Goal: Transaction & Acquisition: Purchase product/service

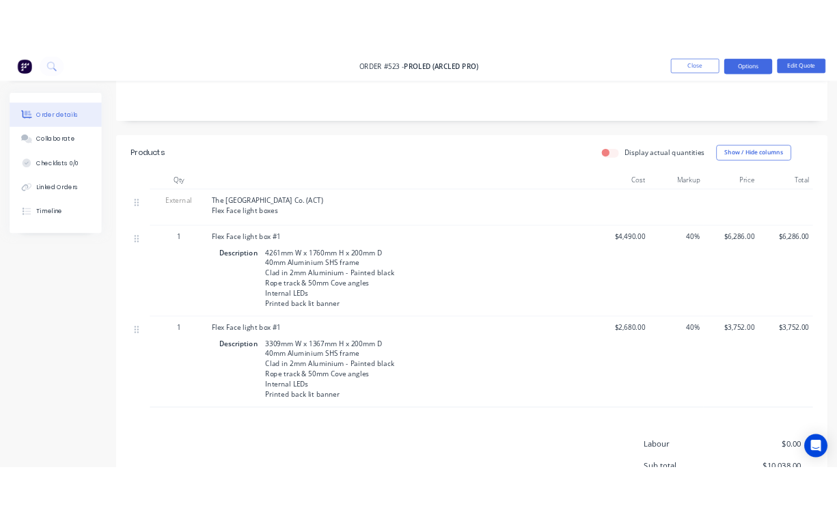
scroll to position [248, 0]
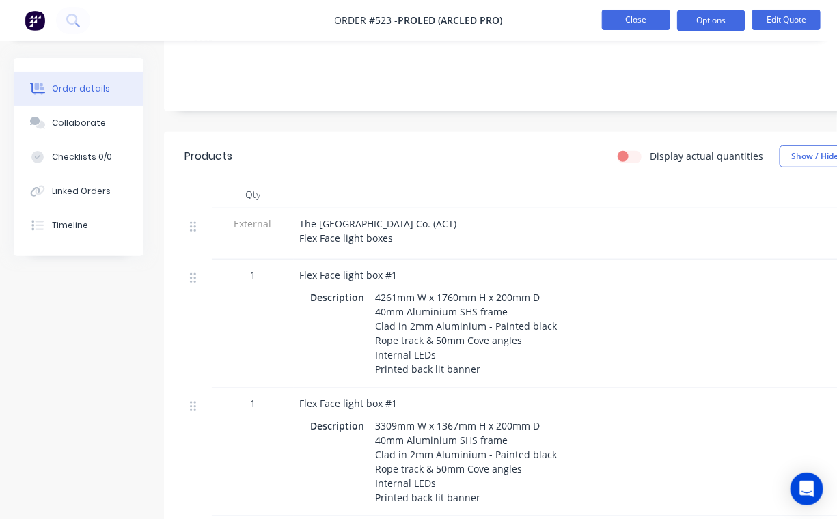
click at [632, 23] on button "Close" at bounding box center [636, 20] width 68 height 20
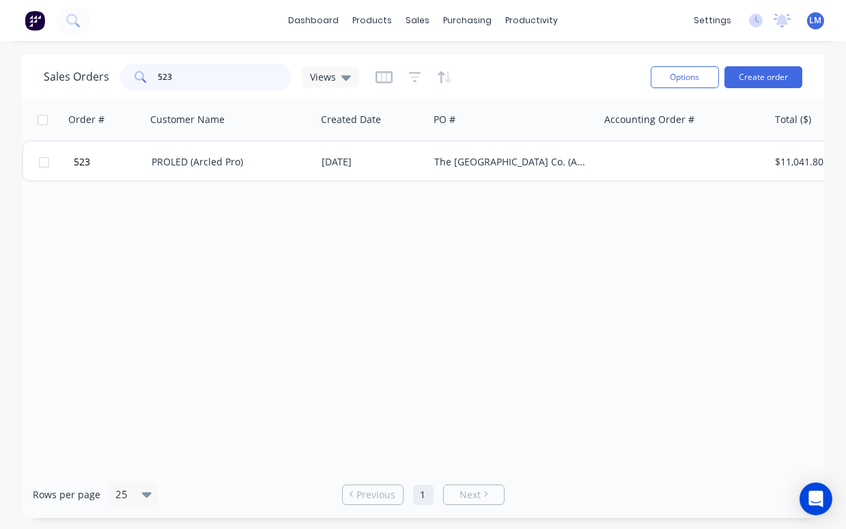
drag, startPoint x: 169, startPoint y: 73, endPoint x: 133, endPoint y: 74, distance: 36.2
click at [133, 74] on div "523" at bounding box center [205, 77] width 171 height 27
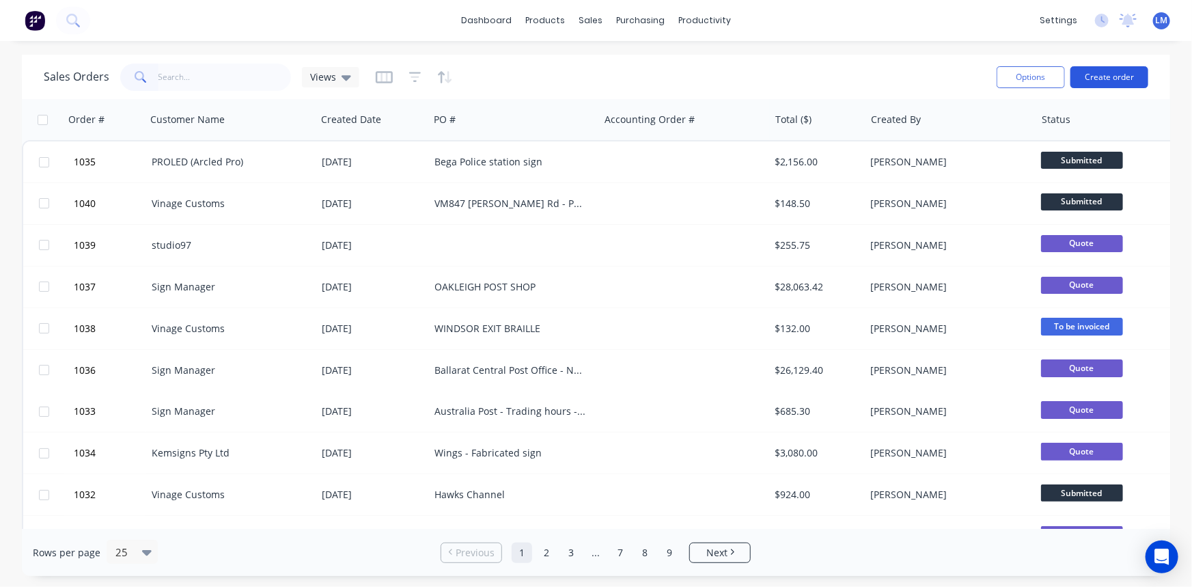
click at [1111, 74] on button "Create order" at bounding box center [1109, 77] width 78 height 22
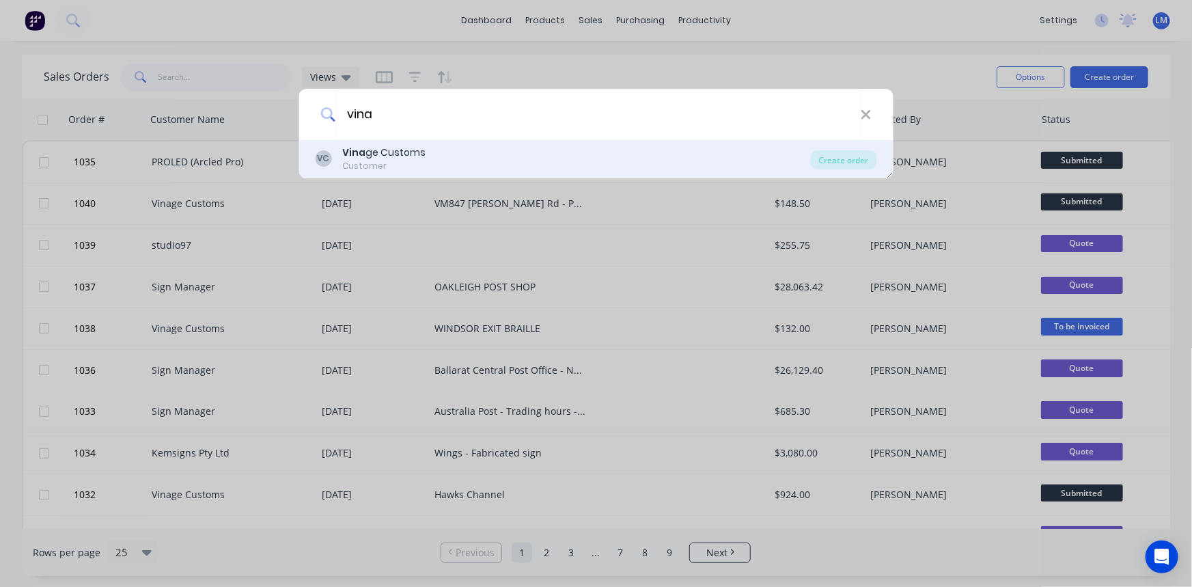
type input "vina"
click at [424, 151] on div "[PERSON_NAME] ge Customs Customer" at bounding box center [563, 159] width 496 height 27
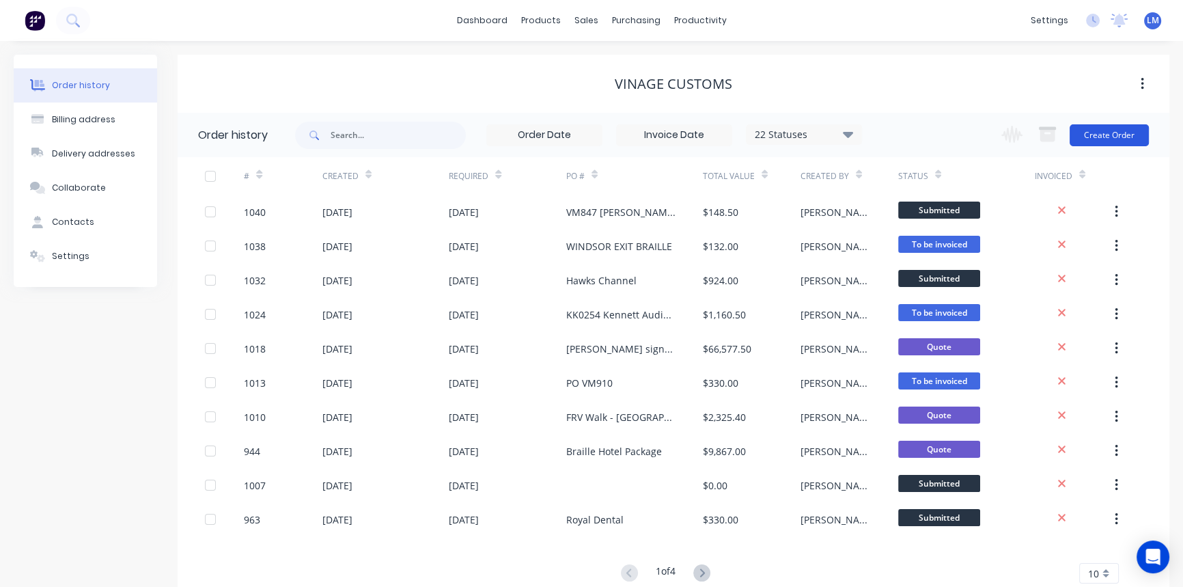
click at [1113, 130] on button "Create Order" at bounding box center [1109, 135] width 79 height 22
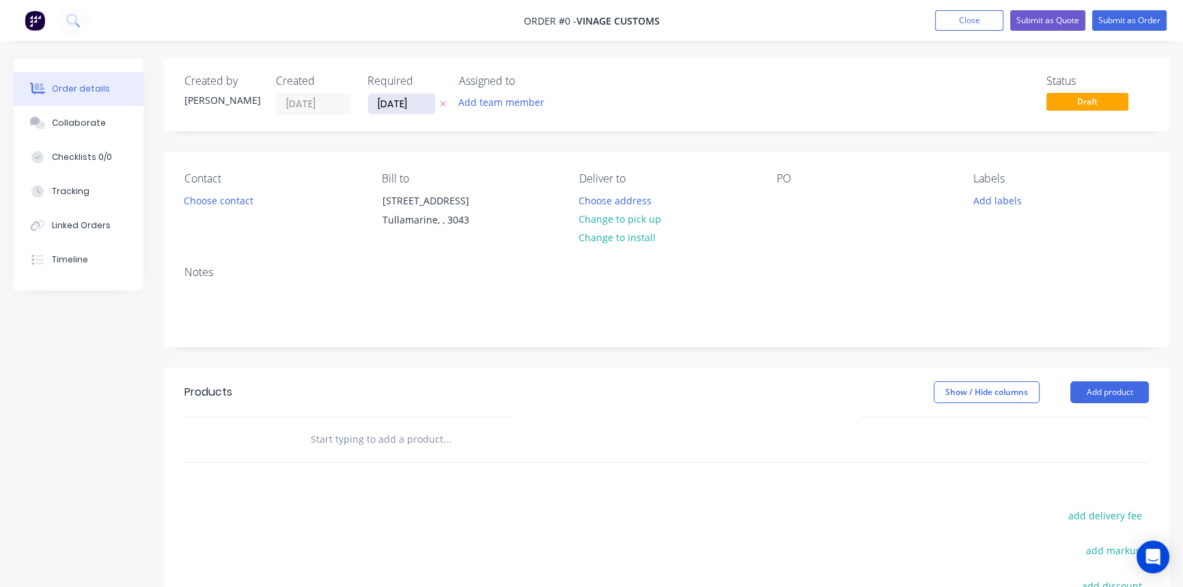
click at [432, 100] on input "[DATE]" at bounding box center [401, 104] width 67 height 20
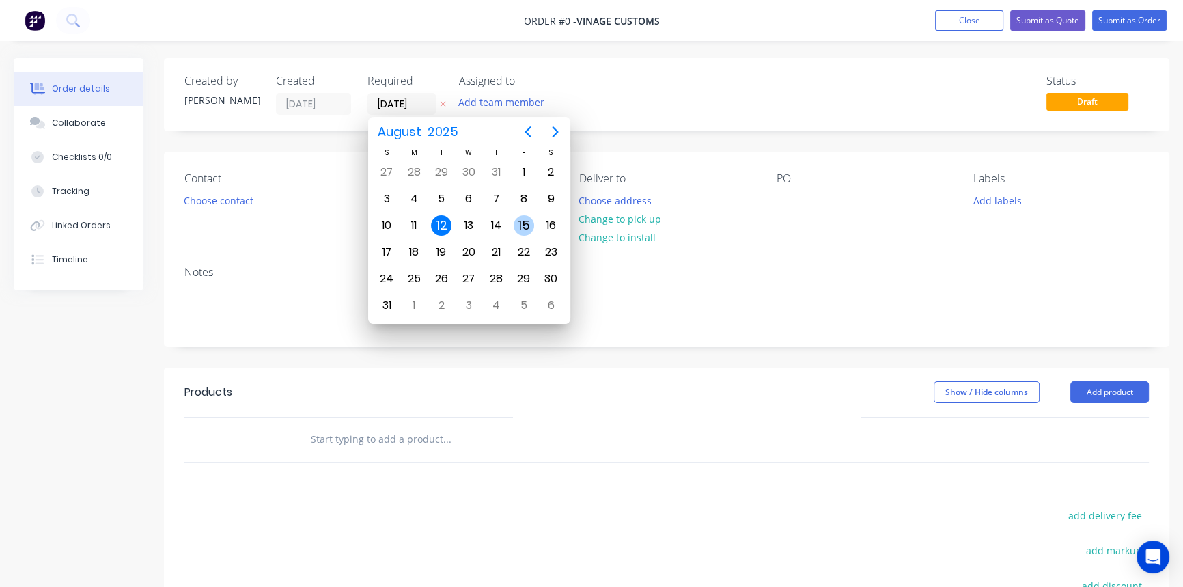
click at [531, 224] on div "15" at bounding box center [524, 225] width 20 height 20
type input "[DATE]"
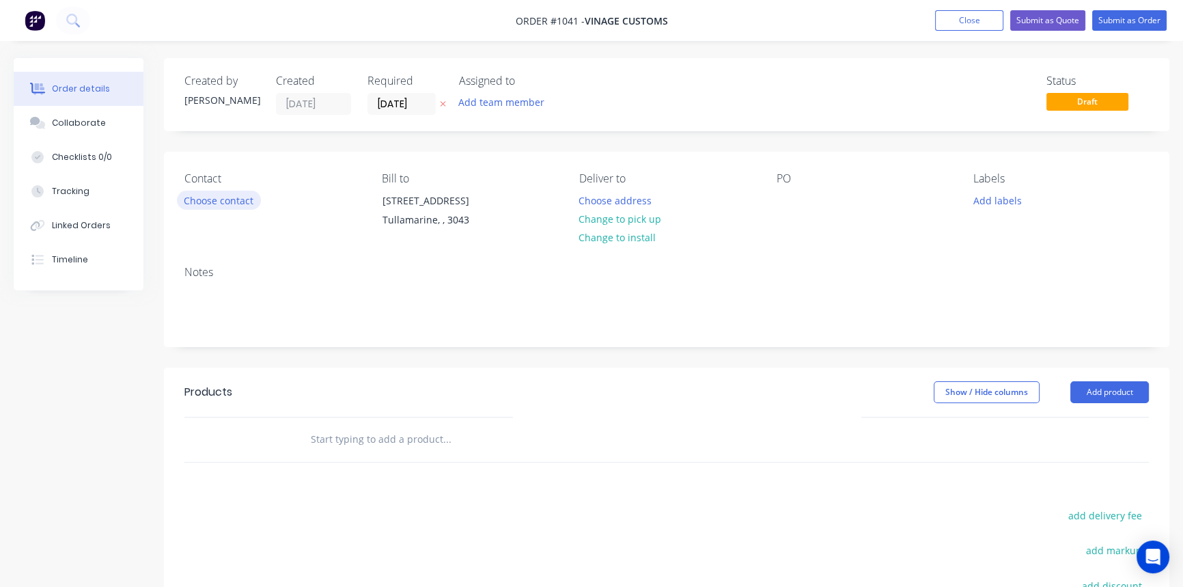
click at [223, 200] on button "Choose contact" at bounding box center [219, 200] width 84 height 18
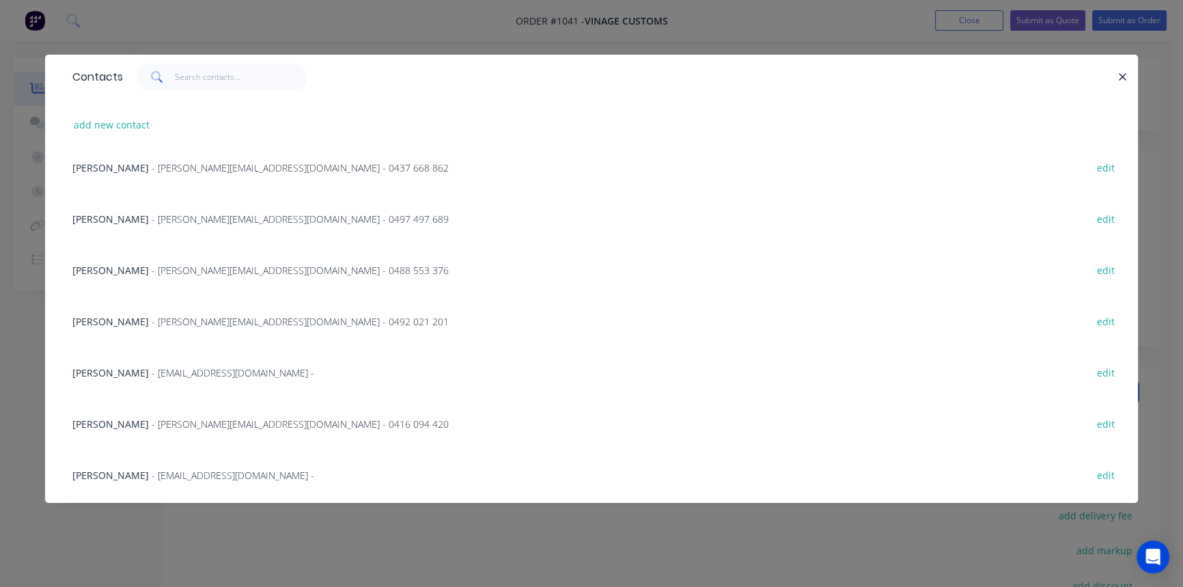
scroll to position [434, 0]
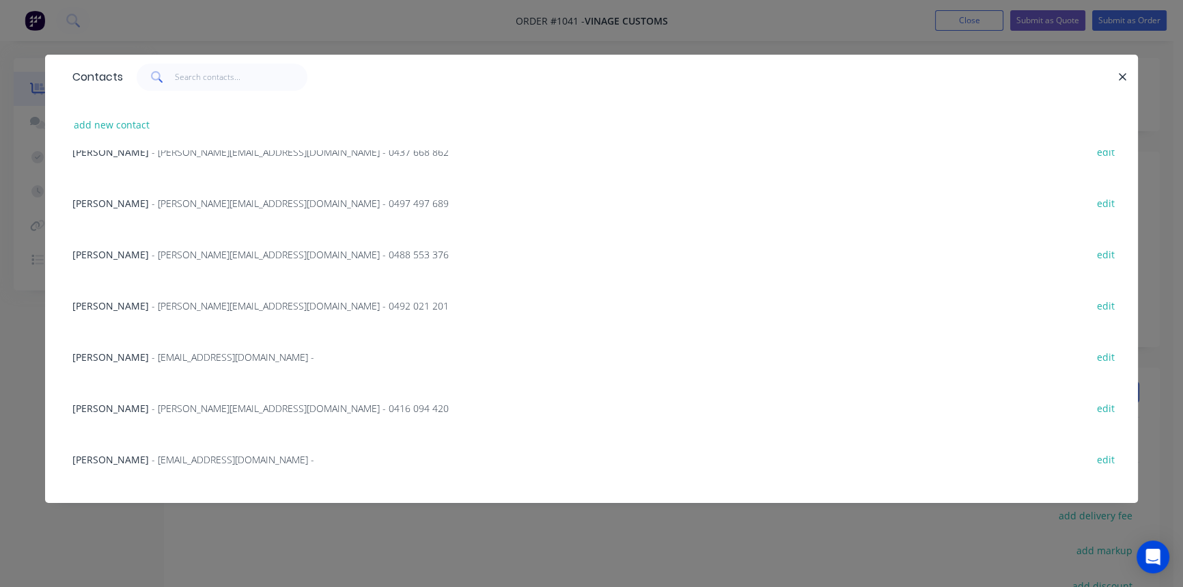
click at [152, 453] on span "- [EMAIL_ADDRESS][DOMAIN_NAME] -" at bounding box center [233, 459] width 163 height 13
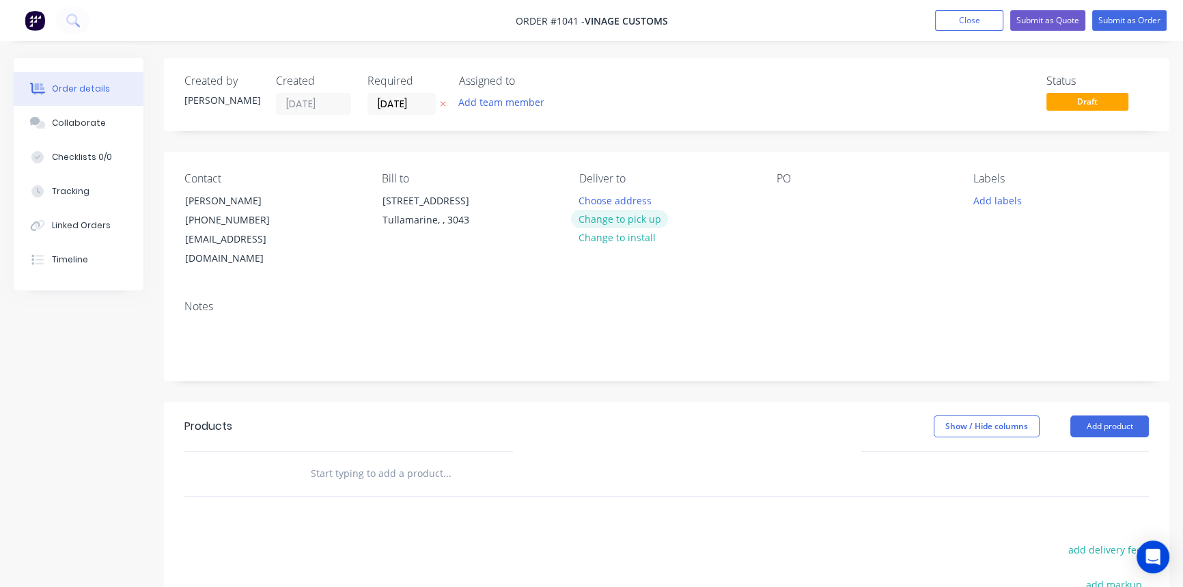
click at [637, 221] on button "Change to pick up" at bounding box center [619, 219] width 97 height 18
drag, startPoint x: 774, startPoint y: 199, endPoint x: 784, endPoint y: 199, distance: 10.3
click at [774, 199] on div "Contact [PERSON_NAME] [PHONE_NUMBER] [EMAIL_ADDRESS][DOMAIN_NAME] [PERSON_NAME]…" at bounding box center [667, 220] width 1006 height 137
click at [787, 199] on div at bounding box center [787, 201] width 22 height 20
paste div
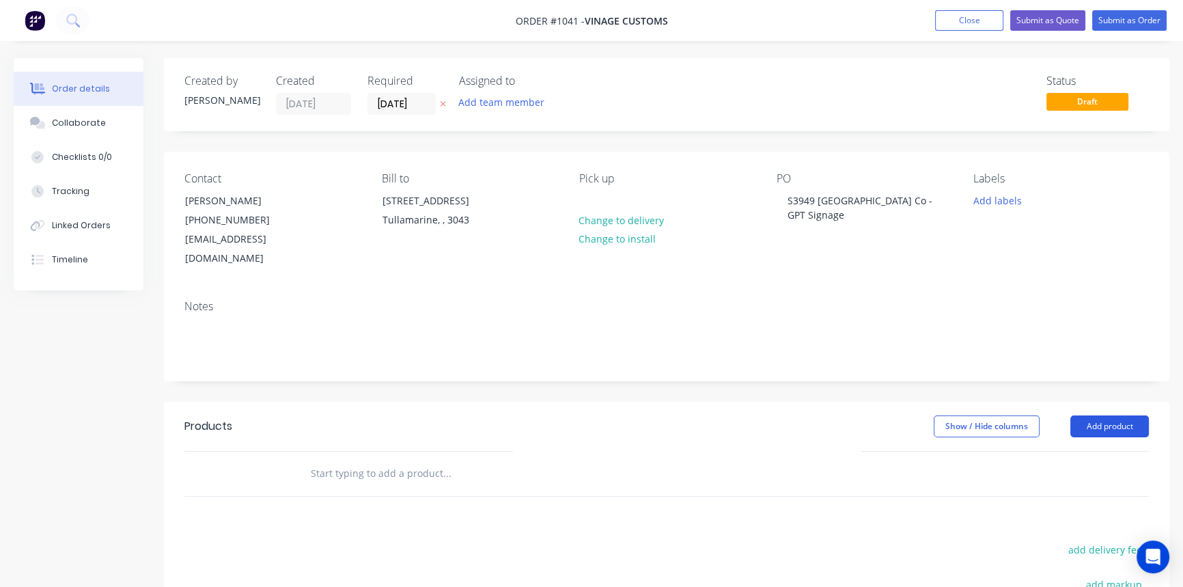
click at [1105, 415] on button "Add product" at bounding box center [1109, 426] width 79 height 22
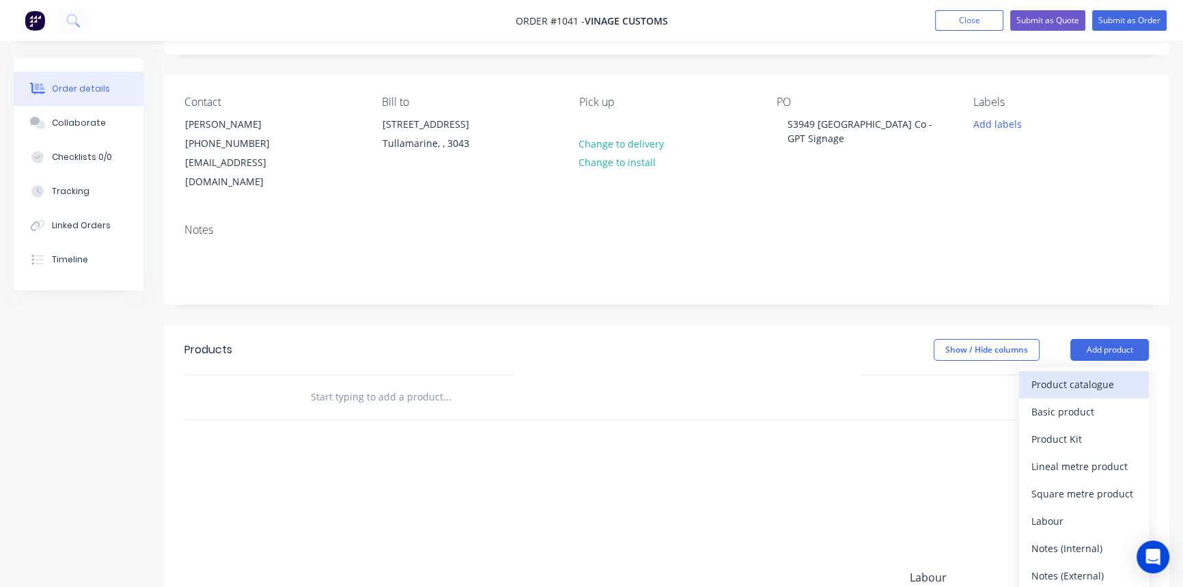
scroll to position [238, 0]
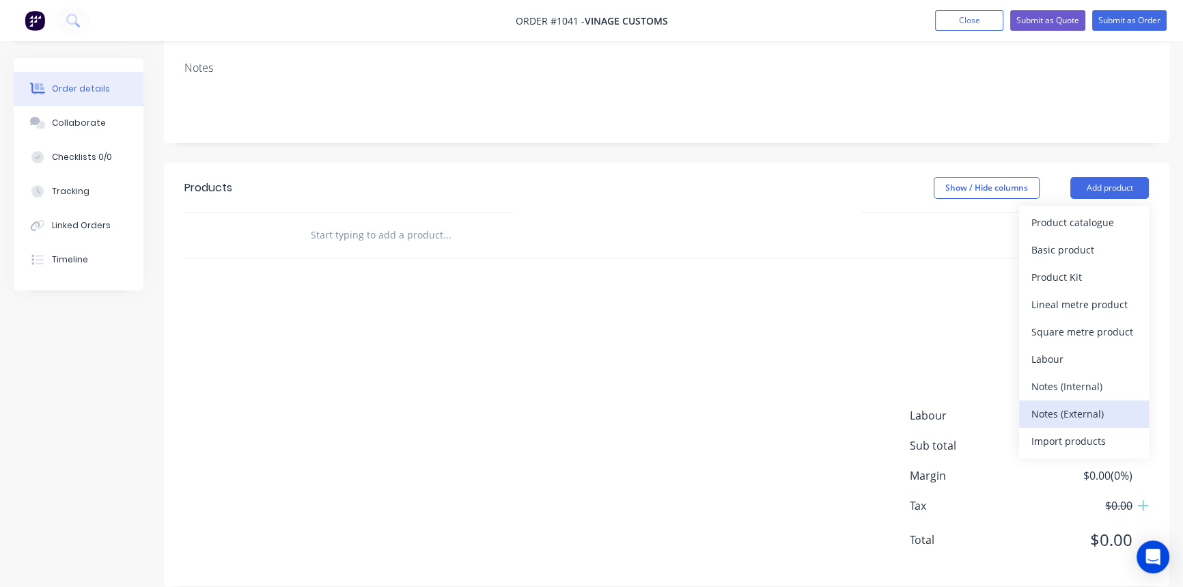
click at [1096, 404] on div "Notes (External)" at bounding box center [1084, 414] width 105 height 20
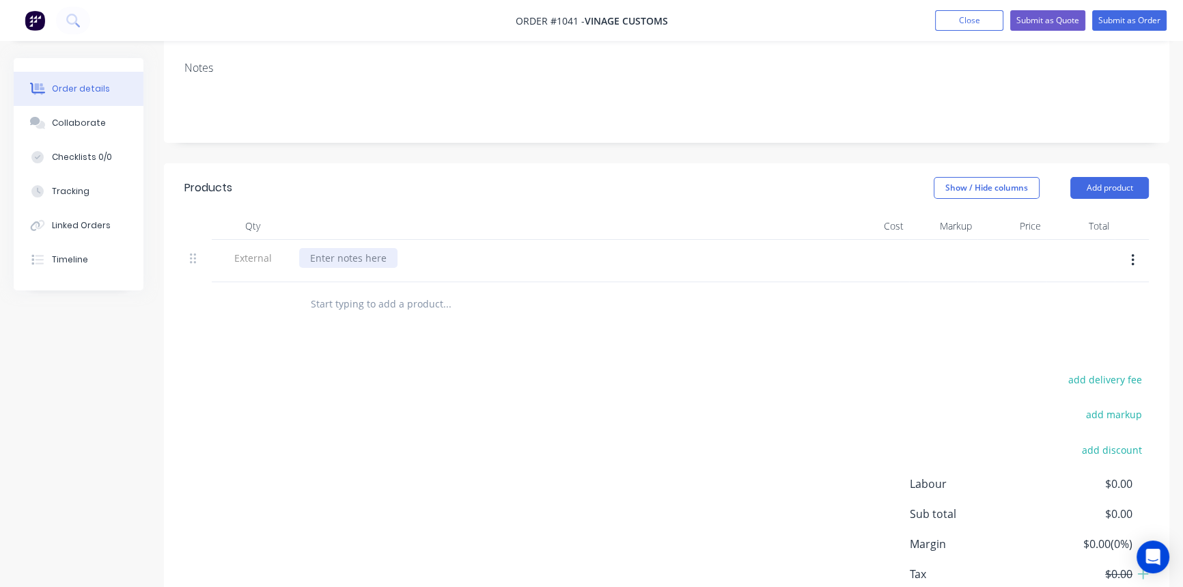
click at [361, 248] on div at bounding box center [348, 258] width 98 height 20
paste div
click at [383, 290] on input "text" at bounding box center [446, 303] width 273 height 27
click at [406, 290] on input "text" at bounding box center [446, 303] width 273 height 27
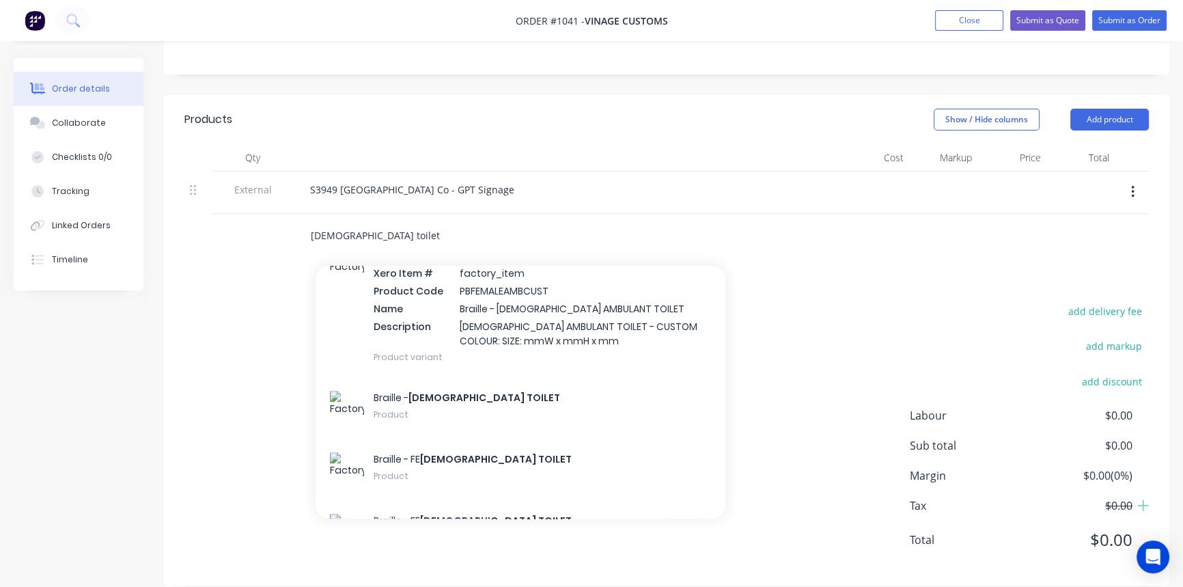
scroll to position [807, 0]
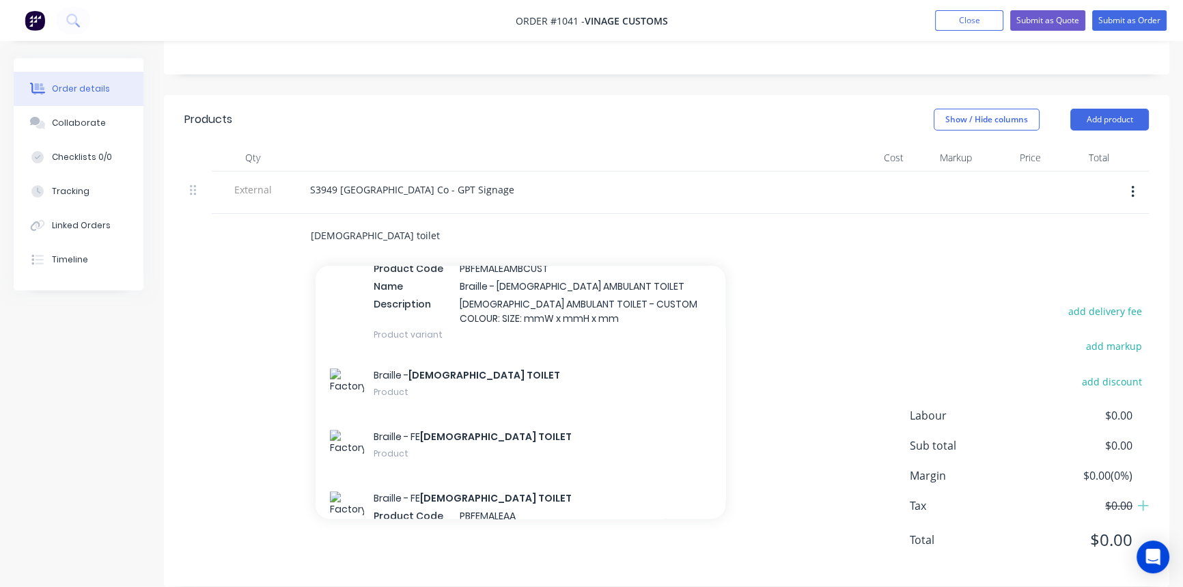
type input "[DEMOGRAPHIC_DATA] toilet"
click at [556, 377] on div "Braille - [DEMOGRAPHIC_DATA] TOILET Product" at bounding box center [521, 385] width 410 height 61
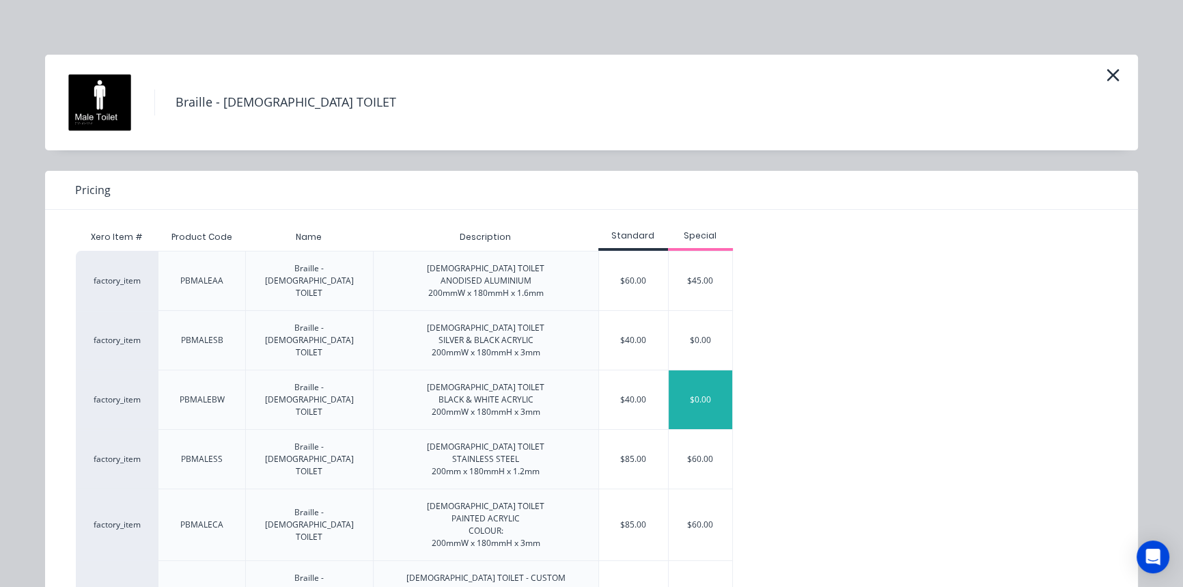
click at [702, 398] on div "$0.00" at bounding box center [701, 399] width 64 height 59
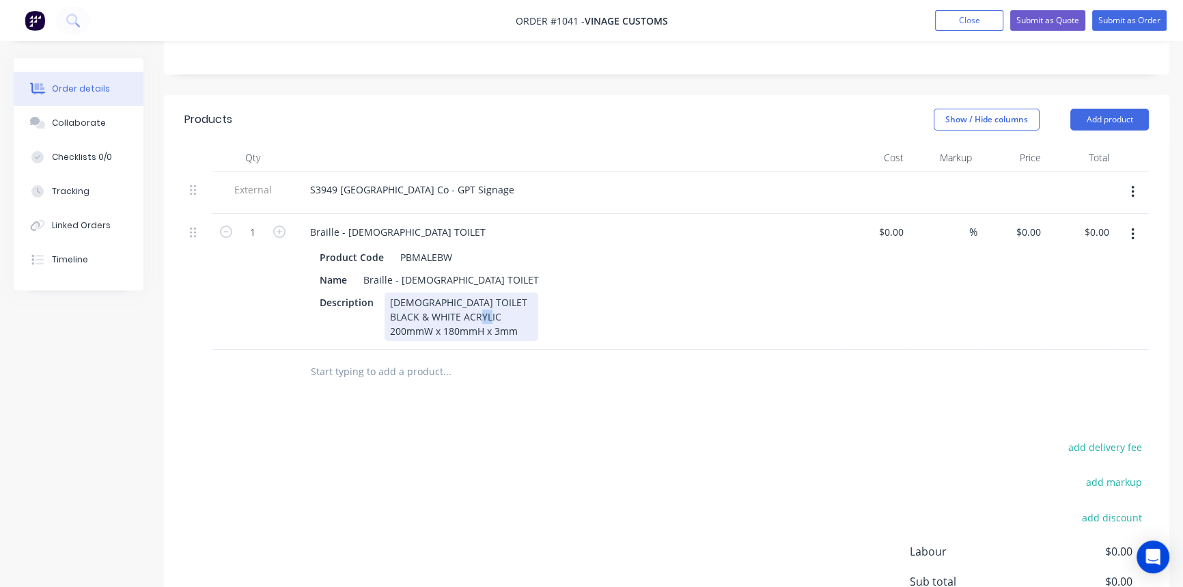
drag, startPoint x: 443, startPoint y: 308, endPoint x: 452, endPoint y: 309, distance: 9.7
click at [452, 309] on div "[DEMOGRAPHIC_DATA] TOILET BLACK & WHITE ACRYLIC 200mmW x 180mmH x 3mm" at bounding box center [462, 316] width 154 height 49
click at [461, 292] on div "[DEMOGRAPHIC_DATA] TOILET BLACK & WHITE ACRYLIC 200mmW x 200mmH x 3mm" at bounding box center [462, 316] width 154 height 49
click at [1032, 222] on input "0" at bounding box center [1039, 232] width 16 height 20
type input "$50.00"
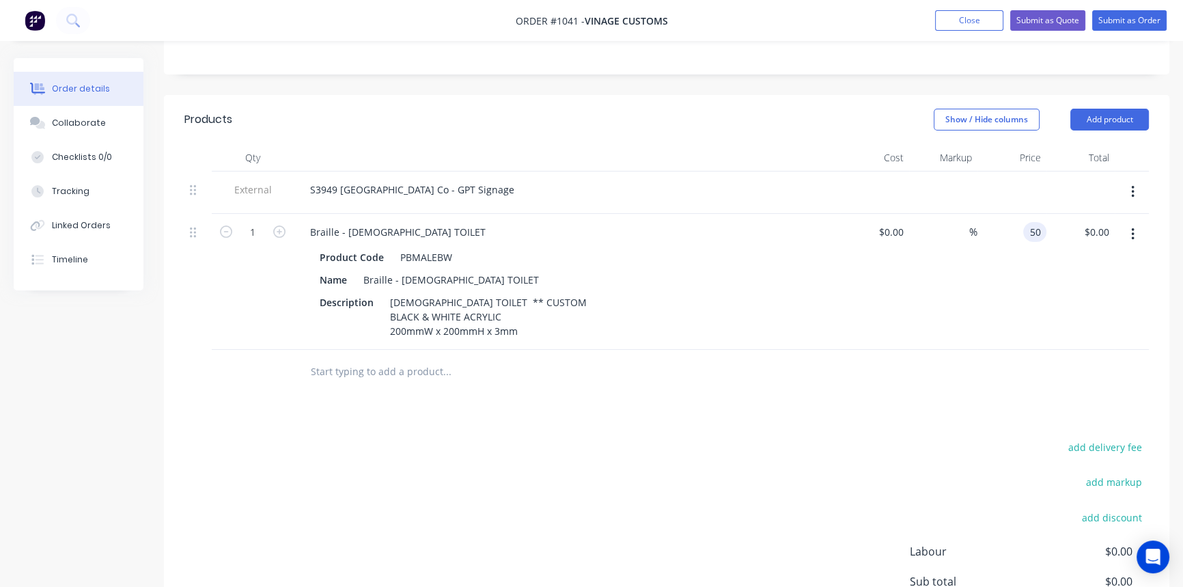
type input "$50.00"
click at [949, 288] on div "%" at bounding box center [943, 282] width 69 height 136
click at [362, 358] on input "text" at bounding box center [446, 371] width 273 height 27
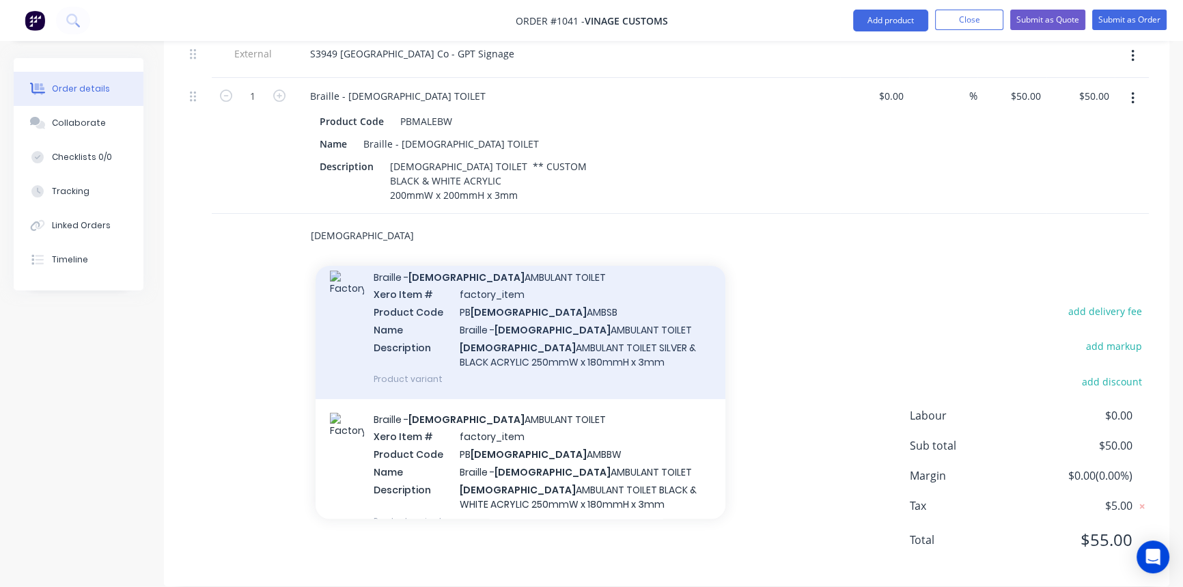
scroll to position [248, 0]
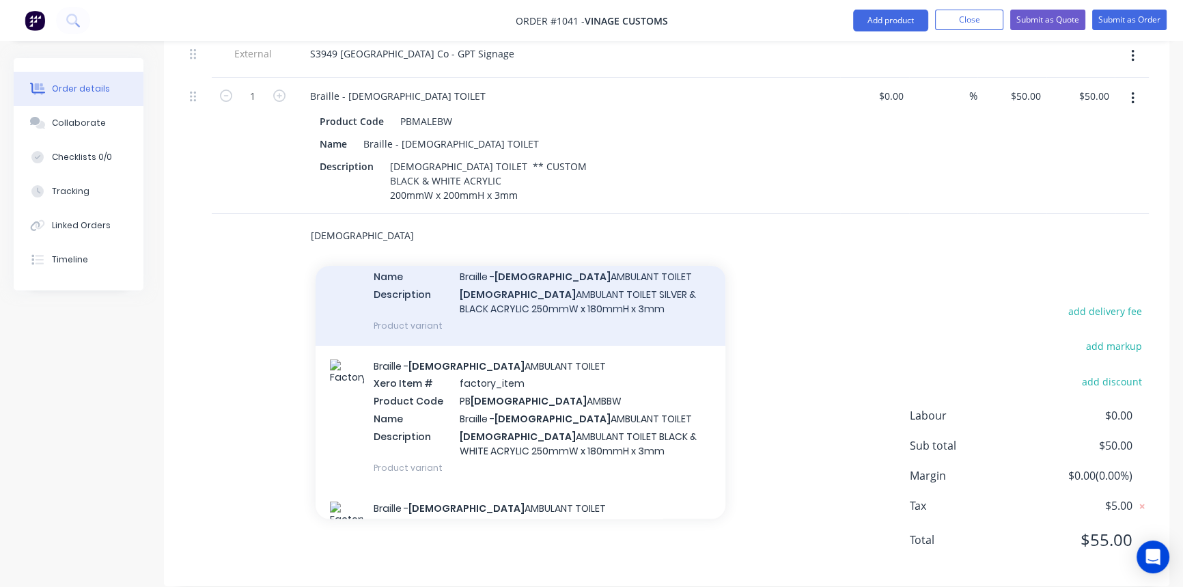
type input "[DEMOGRAPHIC_DATA]"
click at [641, 435] on div "Braille - [DEMOGRAPHIC_DATA] AMBULANT TOILET Xero Item # factory_item Product C…" at bounding box center [521, 417] width 410 height 142
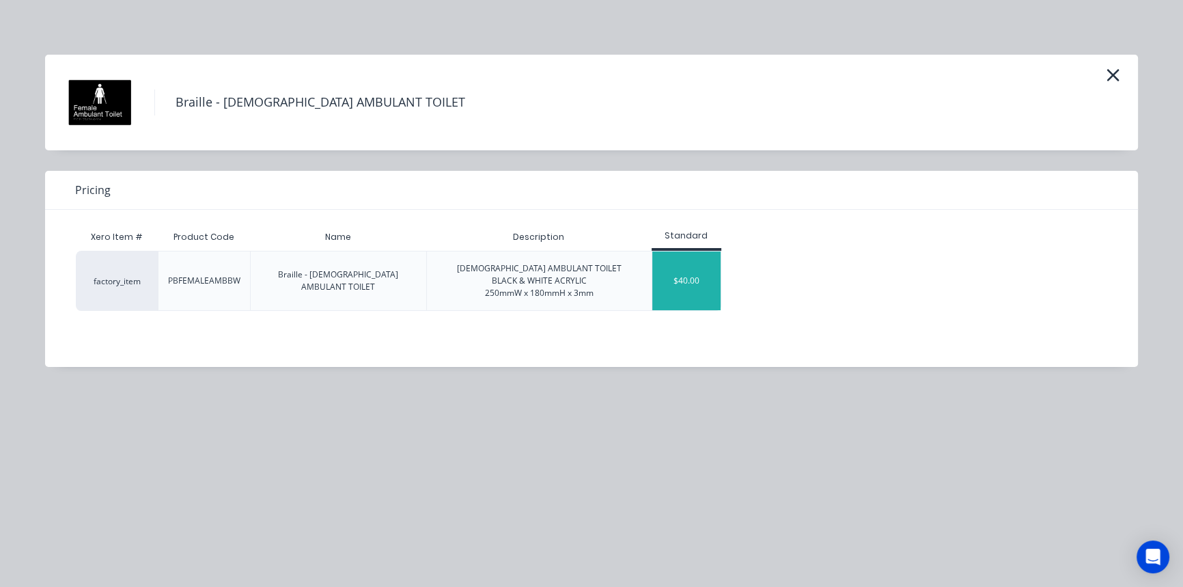
click at [704, 294] on div "$40.00" at bounding box center [686, 280] width 68 height 59
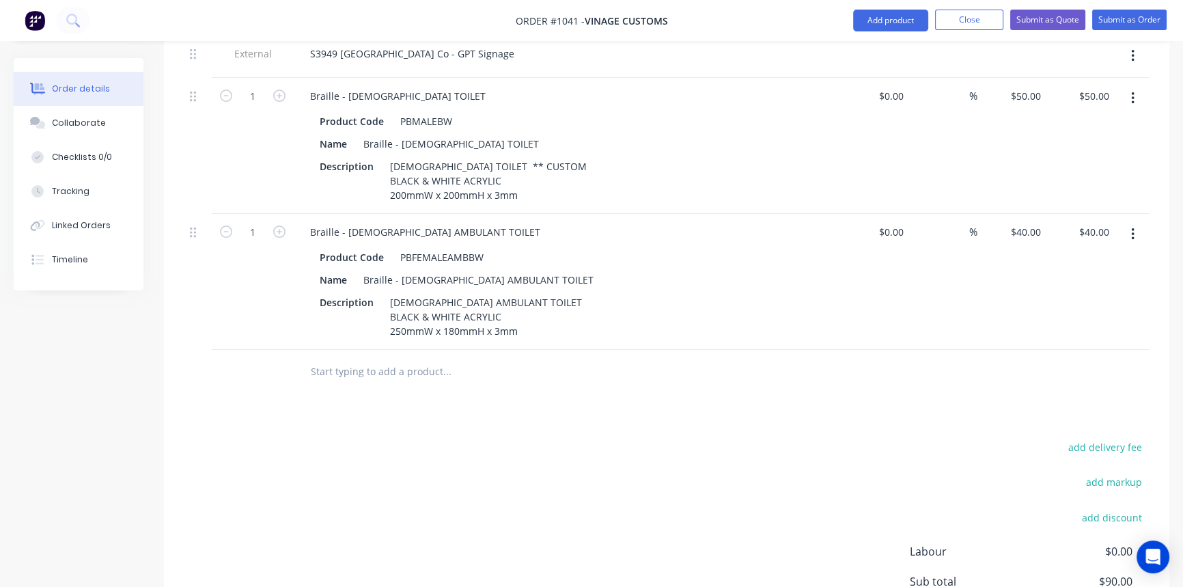
click at [1133, 228] on icon "button" at bounding box center [1132, 234] width 3 height 12
click at [1079, 342] on div "Delete" at bounding box center [1084, 352] width 105 height 20
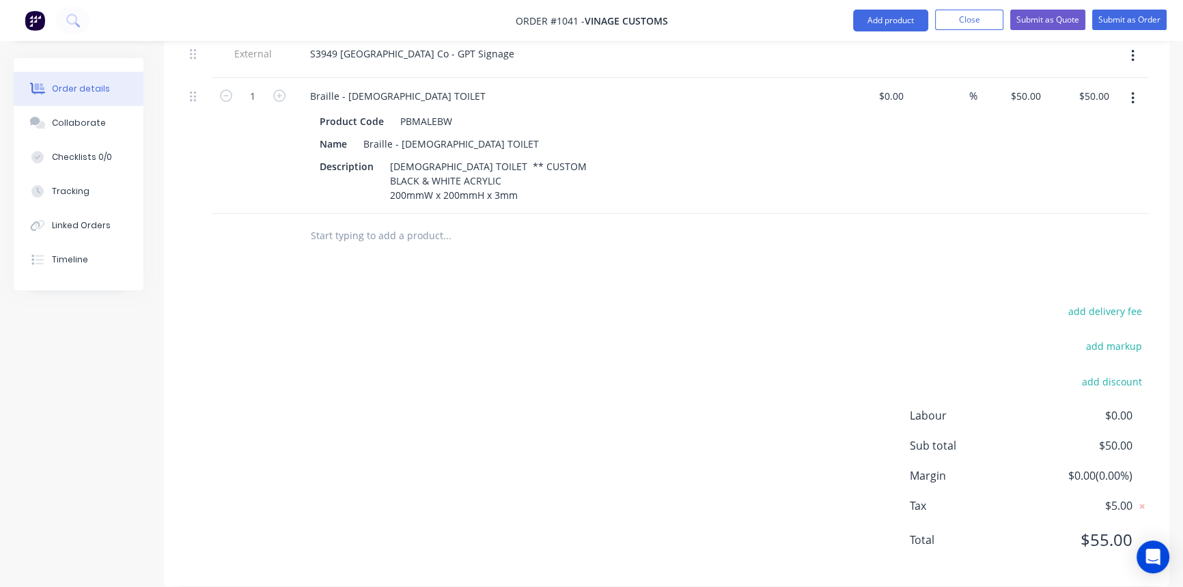
click at [432, 222] on input "text" at bounding box center [446, 235] width 273 height 27
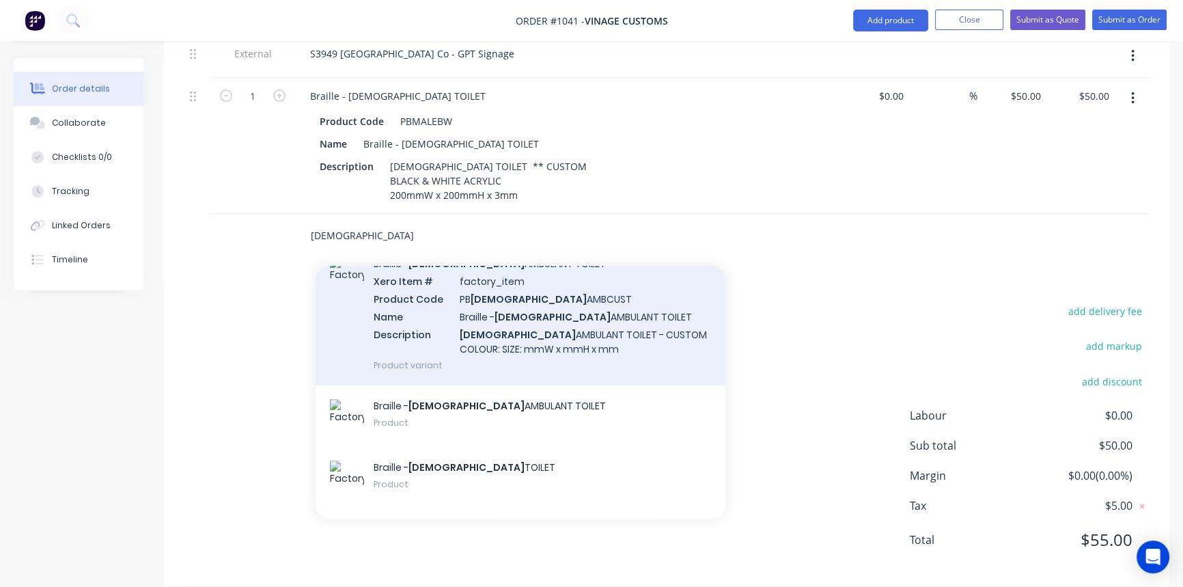
scroll to position [807, 0]
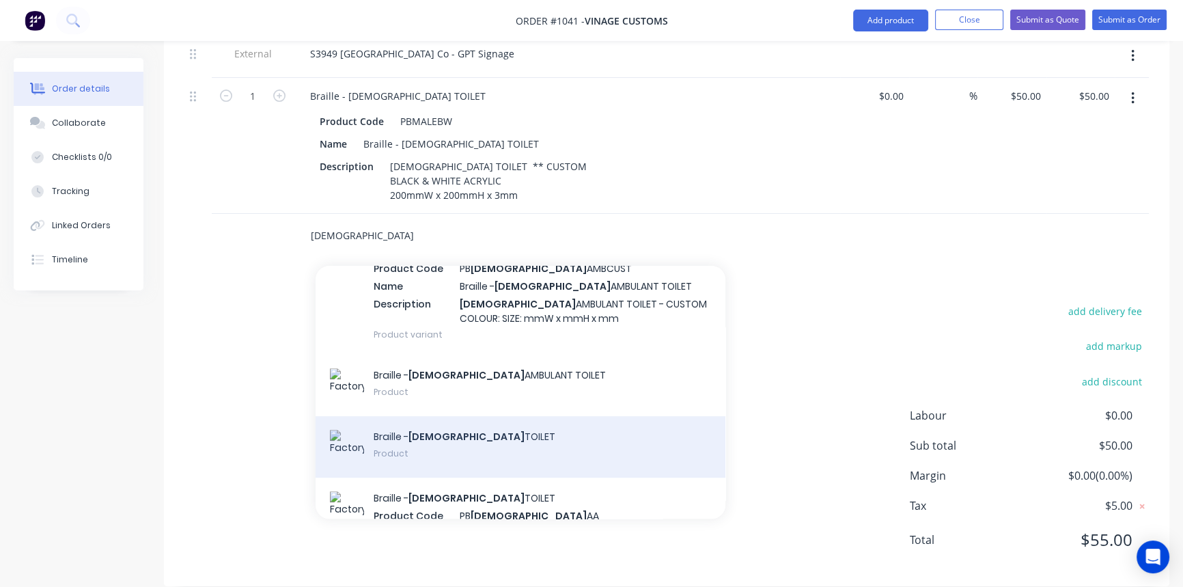
type input "[DEMOGRAPHIC_DATA]"
click at [619, 427] on div "Braille - [DEMOGRAPHIC_DATA] TOILET Product" at bounding box center [521, 446] width 410 height 61
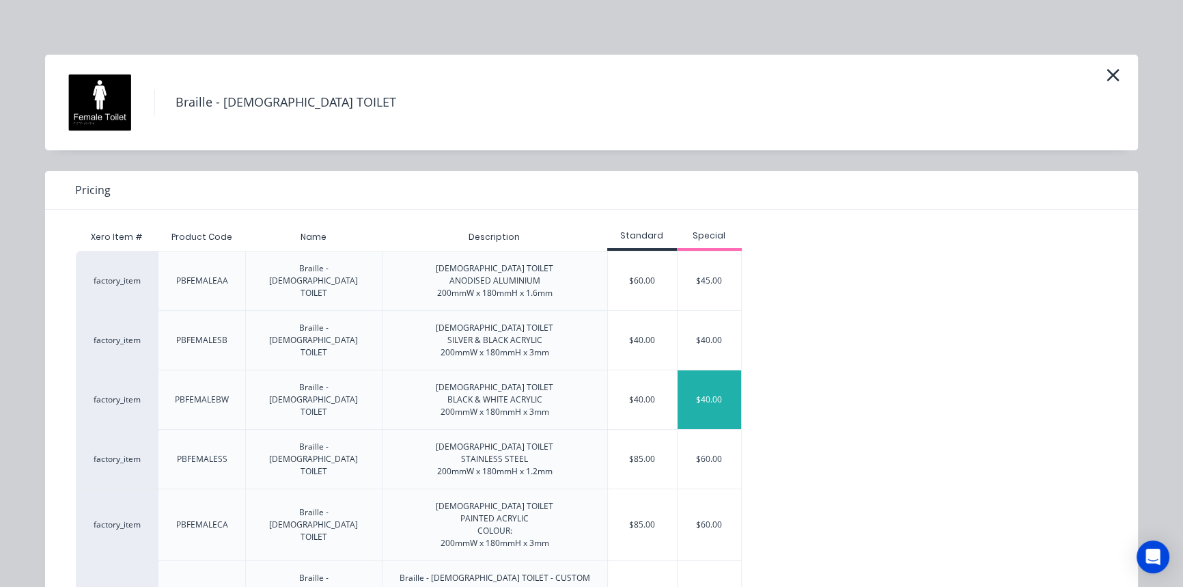
click at [701, 398] on div "$40.00" at bounding box center [710, 399] width 64 height 59
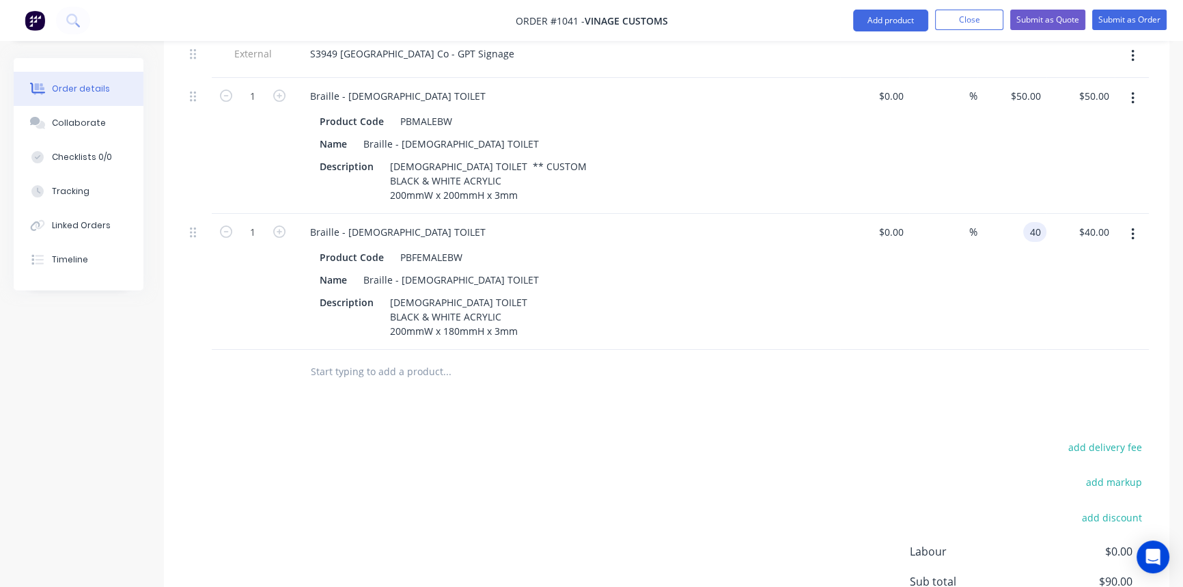
click at [1021, 214] on div "40 40" at bounding box center [1012, 282] width 69 height 136
type input "$50.00"
click at [828, 268] on div "Product Code PBFEMALEBW Name Braille - [DEMOGRAPHIC_DATA] TOILET Description [D…" at bounding box center [567, 293] width 536 height 96
click at [638, 367] on div at bounding box center [540, 372] width 492 height 44
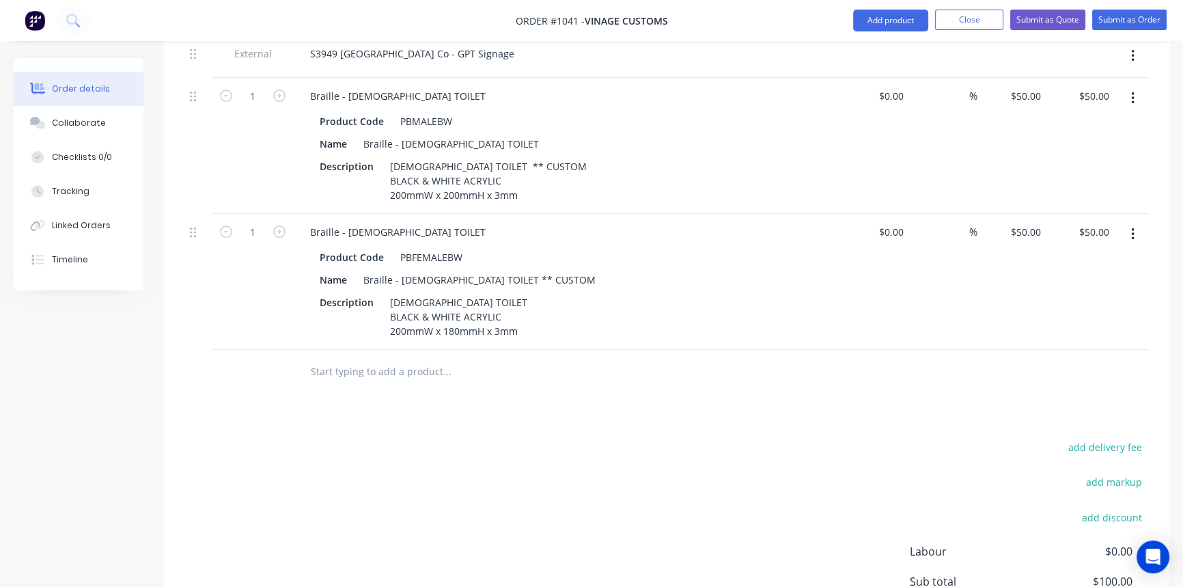
click at [421, 358] on input "text" at bounding box center [446, 371] width 273 height 27
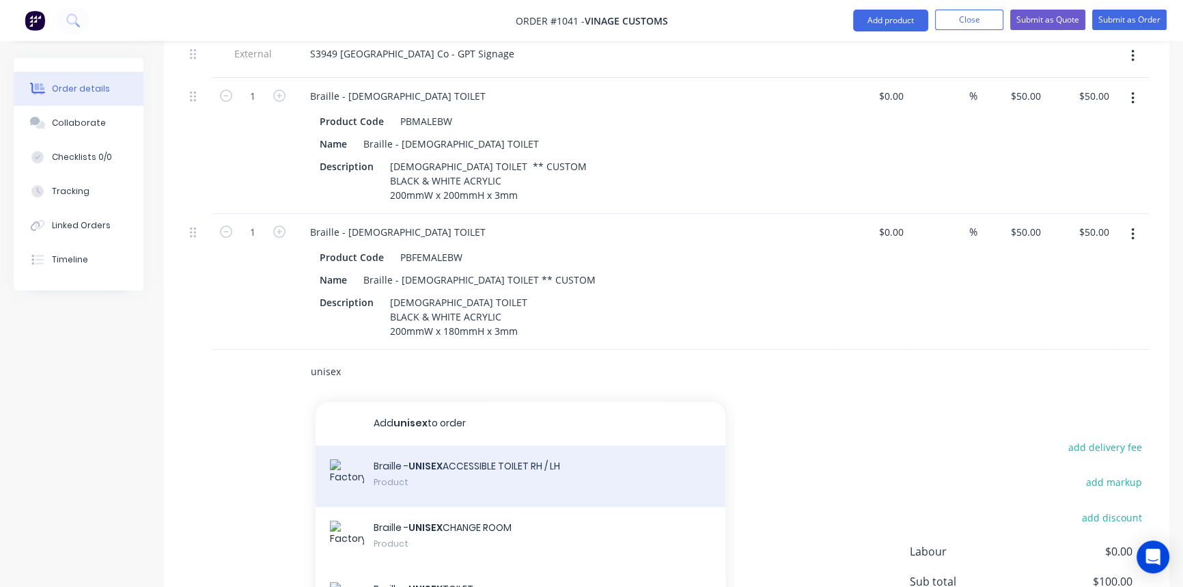
type input "unisex"
click at [449, 450] on div "Braille - UNISEX ACCESSIBLE TOILET RH / LH Product" at bounding box center [521, 475] width 410 height 61
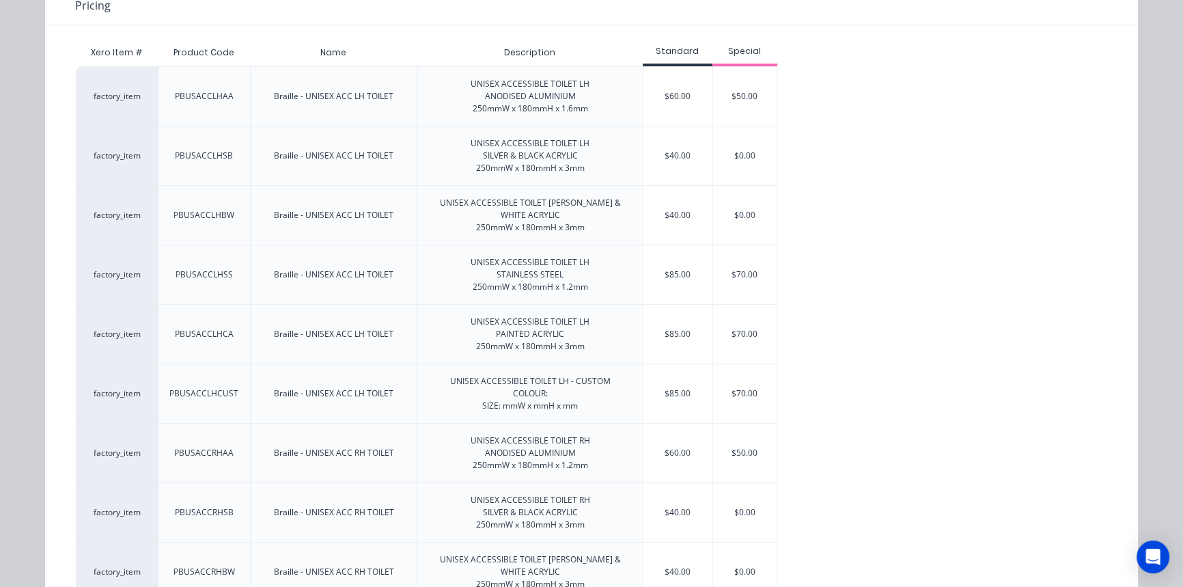
scroll to position [186, 0]
click at [741, 202] on div "$0.00" at bounding box center [745, 213] width 64 height 59
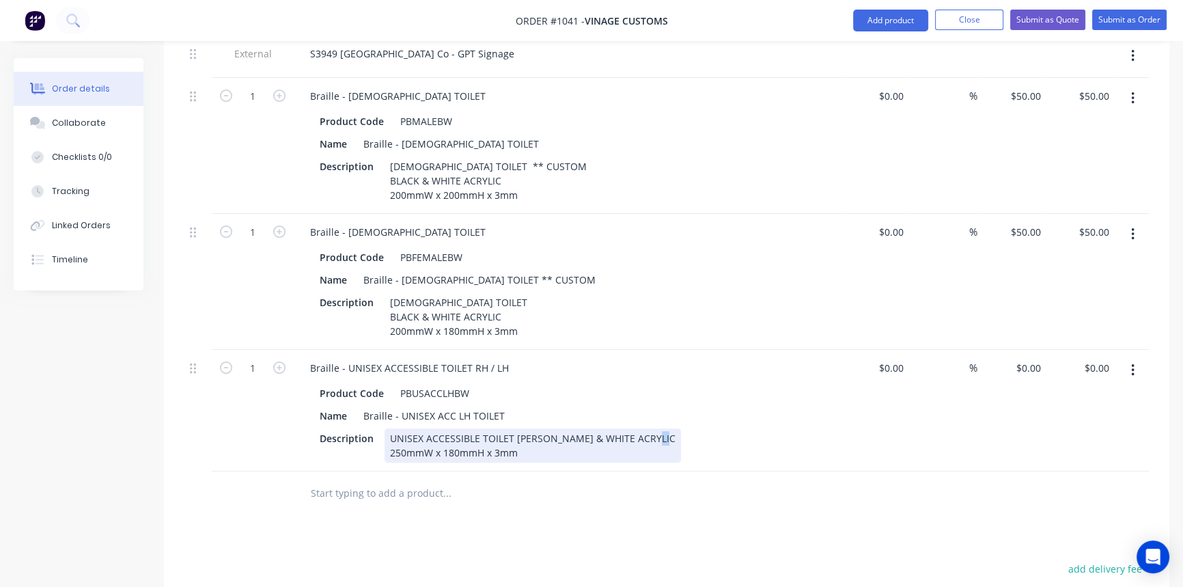
drag, startPoint x: 393, startPoint y: 444, endPoint x: 403, endPoint y: 445, distance: 9.6
click at [403, 445] on div "UNISEX ACCESSIBLE TOILET [PERSON_NAME] & WHITE ACRYLIC 250mmW x 180mmH x 3mm" at bounding box center [533, 445] width 296 height 34
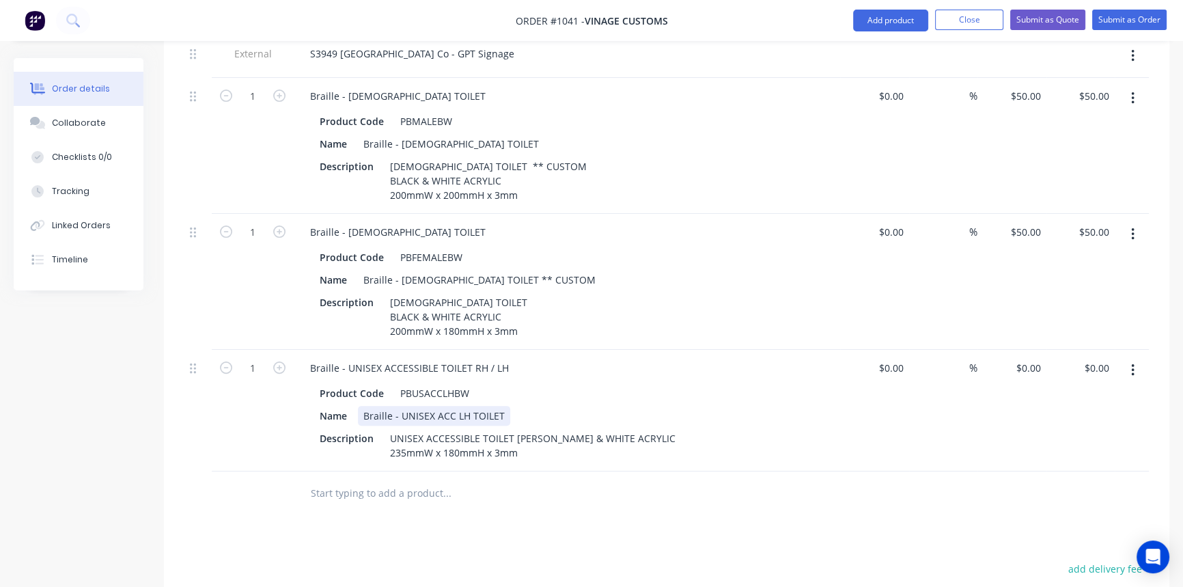
click at [508, 406] on div "Name Braille - UNISEX ACC LH TOILET" at bounding box center [564, 416] width 500 height 20
click at [1025, 358] on div "0 0" at bounding box center [1035, 368] width 21 height 20
type input "$60.00"
click at [984, 496] on div at bounding box center [666, 493] width 965 height 44
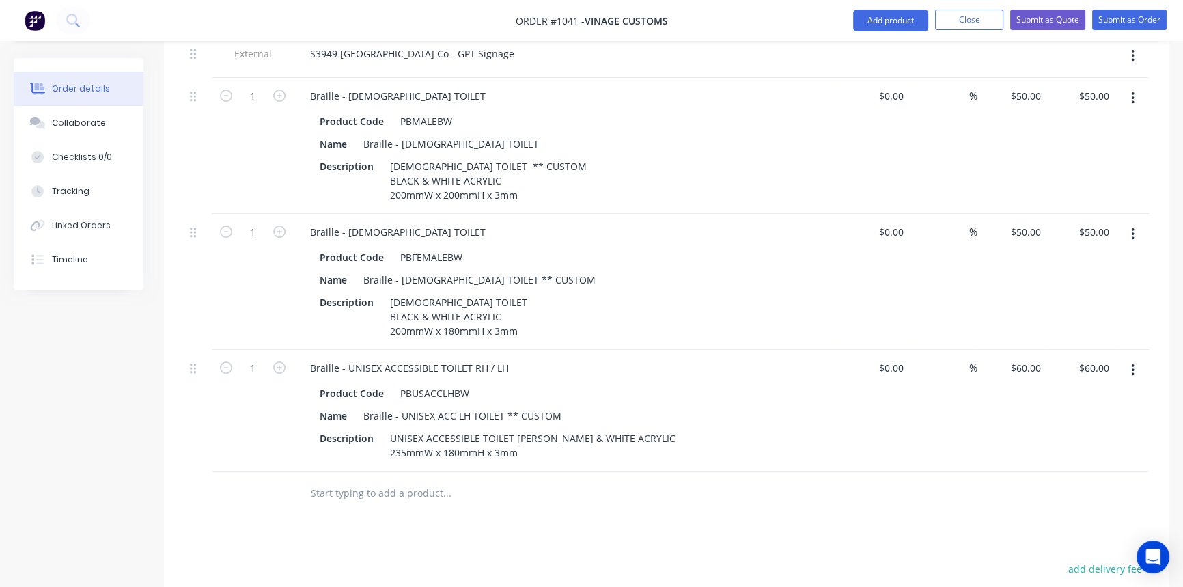
click at [423, 486] on input "text" at bounding box center [446, 493] width 273 height 27
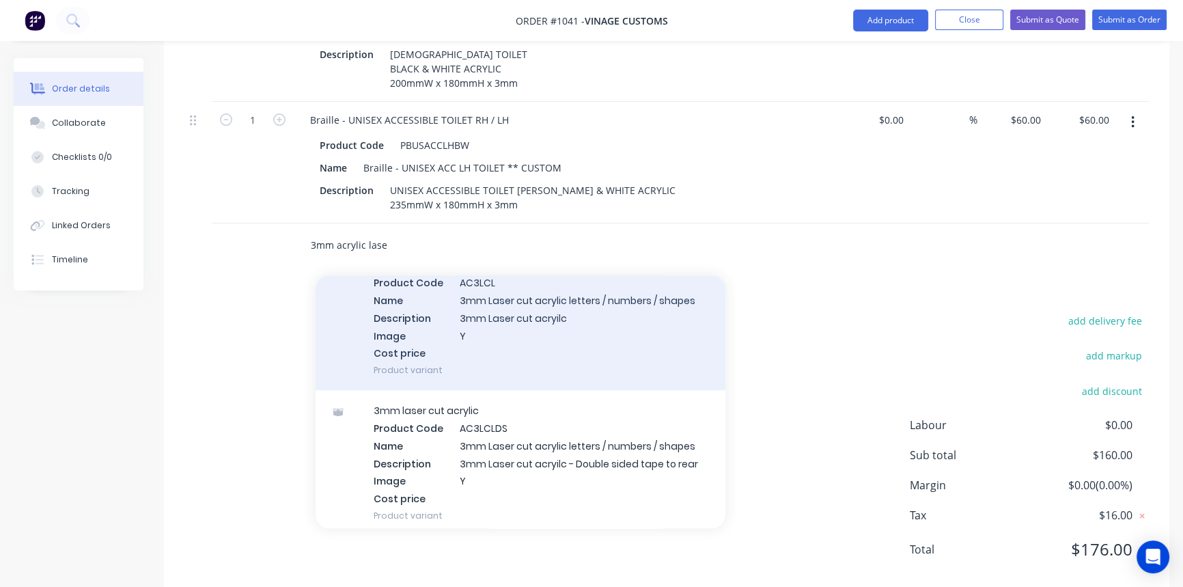
scroll to position [248, 0]
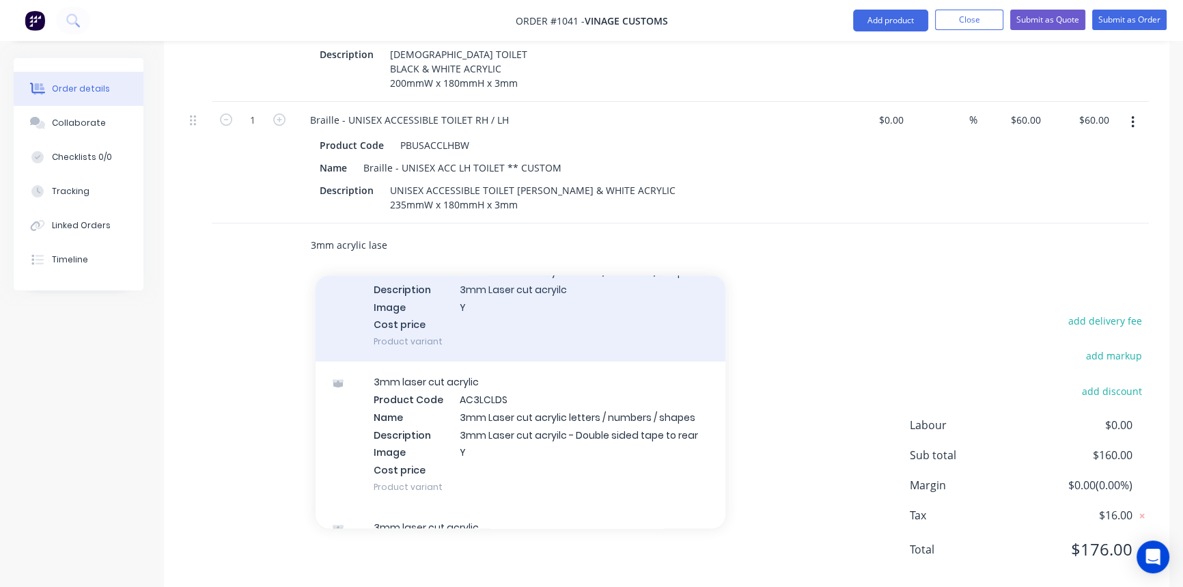
type input "3mm acrylic lase"
click at [566, 406] on div "3mm laser cut acrylic Product Code AC3LCLDS Name 3mm Laser cut acrylic letters …" at bounding box center [521, 434] width 410 height 146
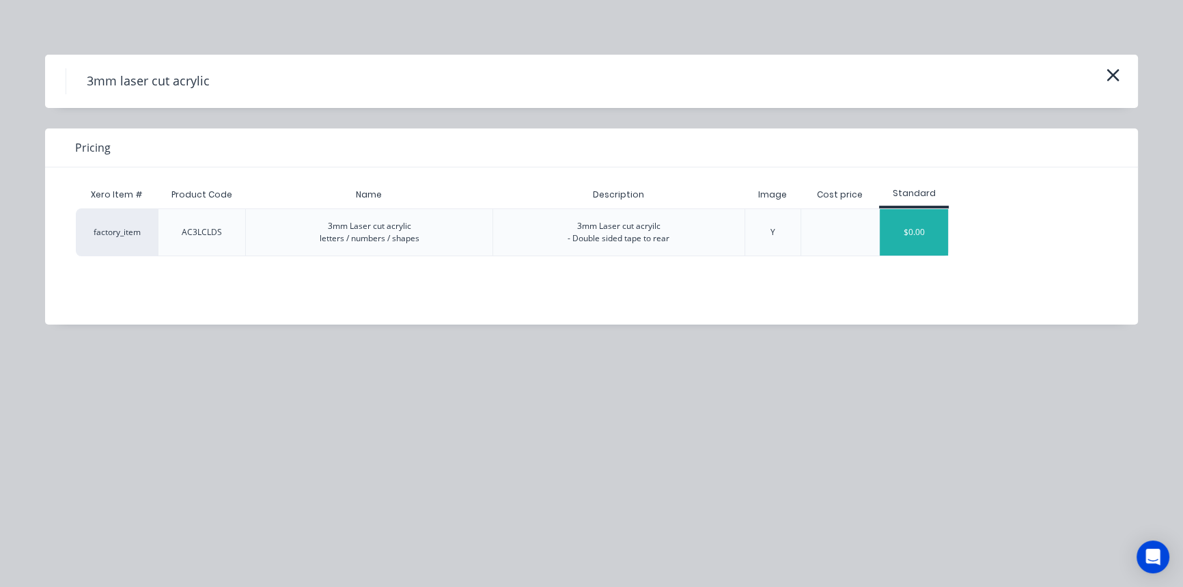
click at [929, 243] on div "$0.00" at bounding box center [914, 232] width 68 height 46
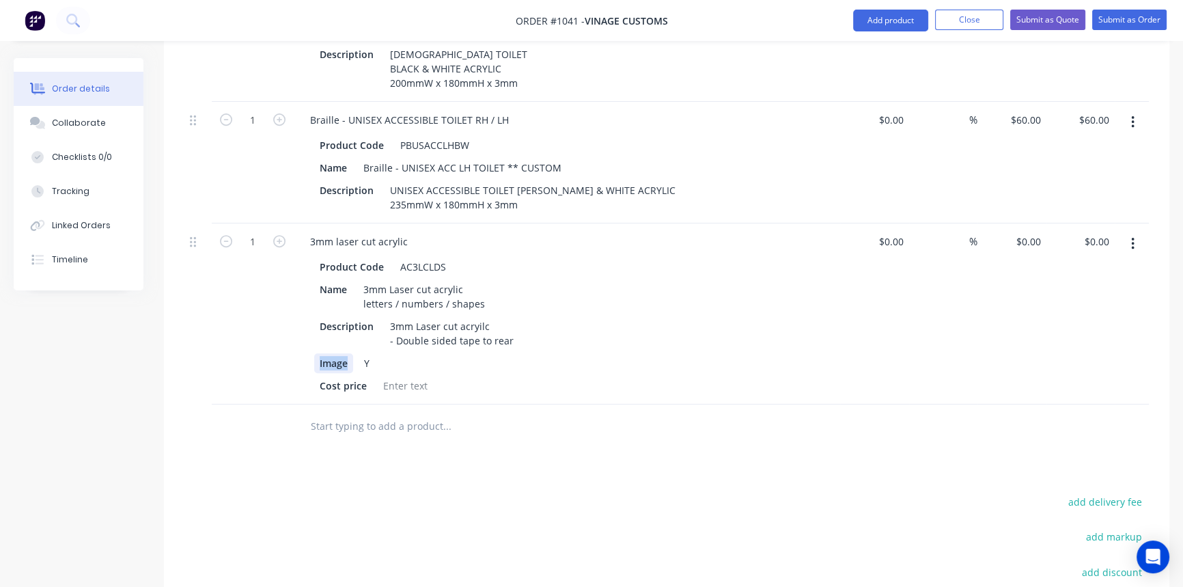
drag, startPoint x: 352, startPoint y: 350, endPoint x: 290, endPoint y: 351, distance: 62.9
click at [296, 351] on div "3mm laser cut acrylic Product Code AC3LCLDS Name 3mm Laser cut acrylic letters …" at bounding box center [567, 313] width 547 height 181
drag, startPoint x: 333, startPoint y: 354, endPoint x: 325, endPoint y: 357, distance: 8.6
click at [322, 353] on div "Y" at bounding box center [564, 363] width 500 height 20
drag, startPoint x: 366, startPoint y: 379, endPoint x: 301, endPoint y: 378, distance: 65.6
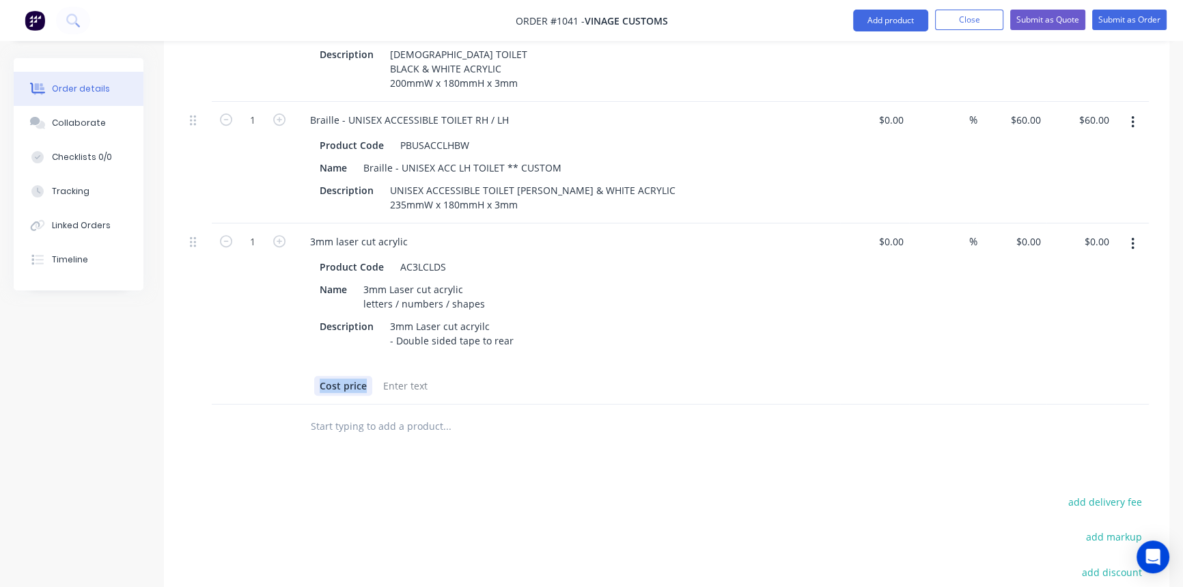
click at [292, 378] on div "1 3mm laser cut acrylic Product Code AC3LCLDS Name 3mm Laser cut acrylic letter…" at bounding box center [666, 313] width 965 height 181
click at [672, 376] on div at bounding box center [564, 386] width 500 height 20
click at [432, 285] on div "3mm Laser cut acrylic letters / numbers / shapes" at bounding box center [424, 296] width 133 height 34
drag, startPoint x: 362, startPoint y: 299, endPoint x: 484, endPoint y: 294, distance: 121.7
click at [484, 294] on div "3mm Laser cut [PERSON_NAME] acrylic letters / numbers / shapes" at bounding box center [453, 296] width 190 height 34
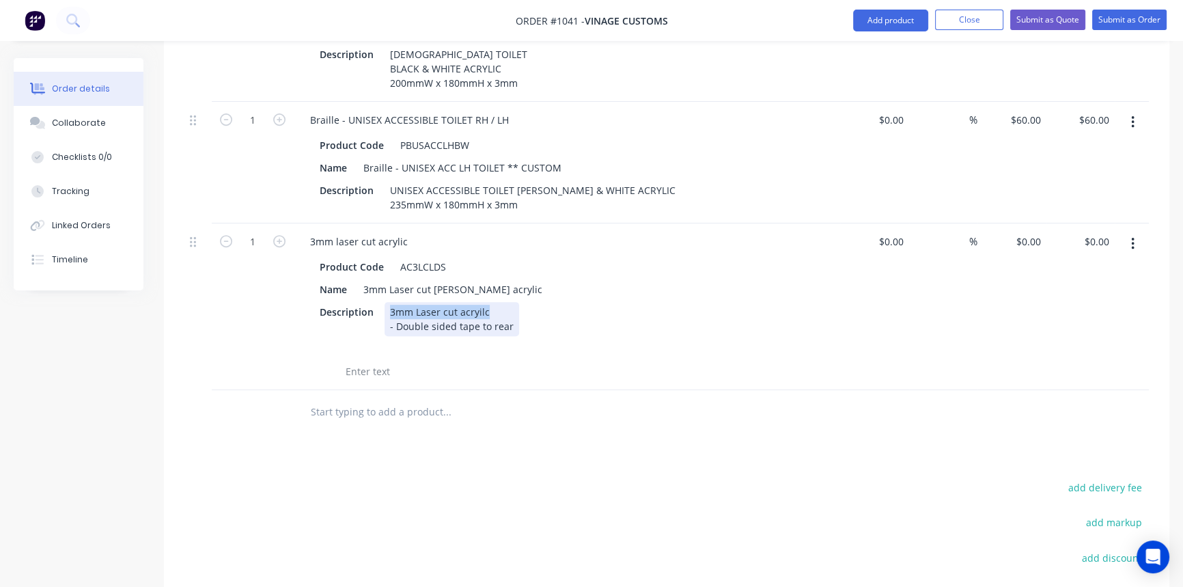
drag, startPoint x: 506, startPoint y: 302, endPoint x: 385, endPoint y: 303, distance: 120.2
click at [385, 303] on div "3mm Laser cut acryilc - Double sided tape to rear" at bounding box center [452, 319] width 135 height 34
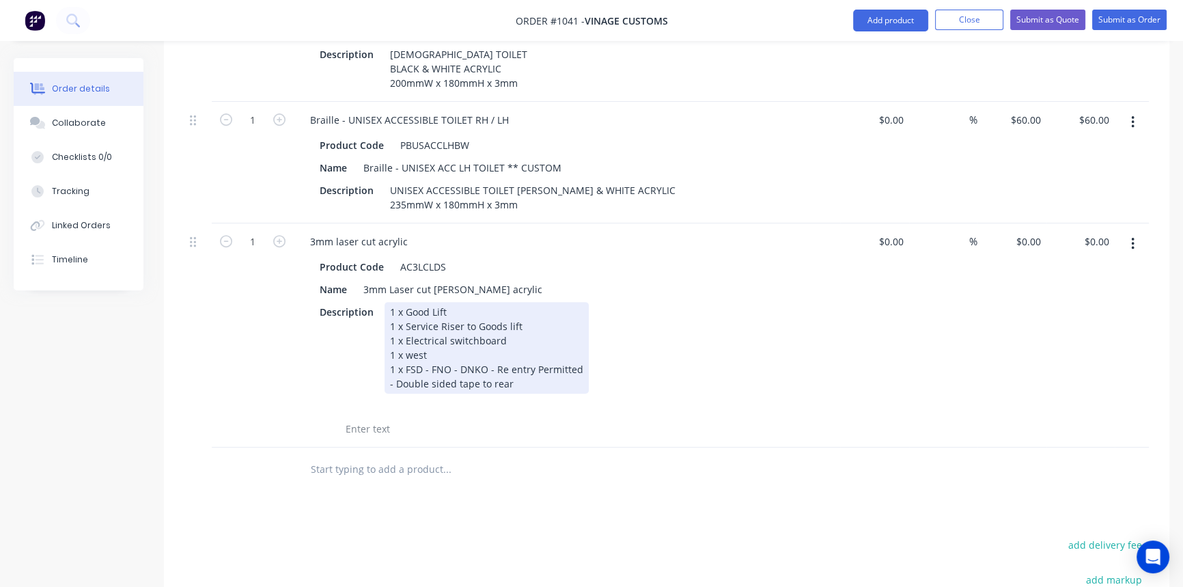
click at [426, 307] on div "1 x Good Lift 1 x Service Riser to Goods lift 1 x Electrical switchboard 1 x we…" at bounding box center [487, 348] width 204 height 92
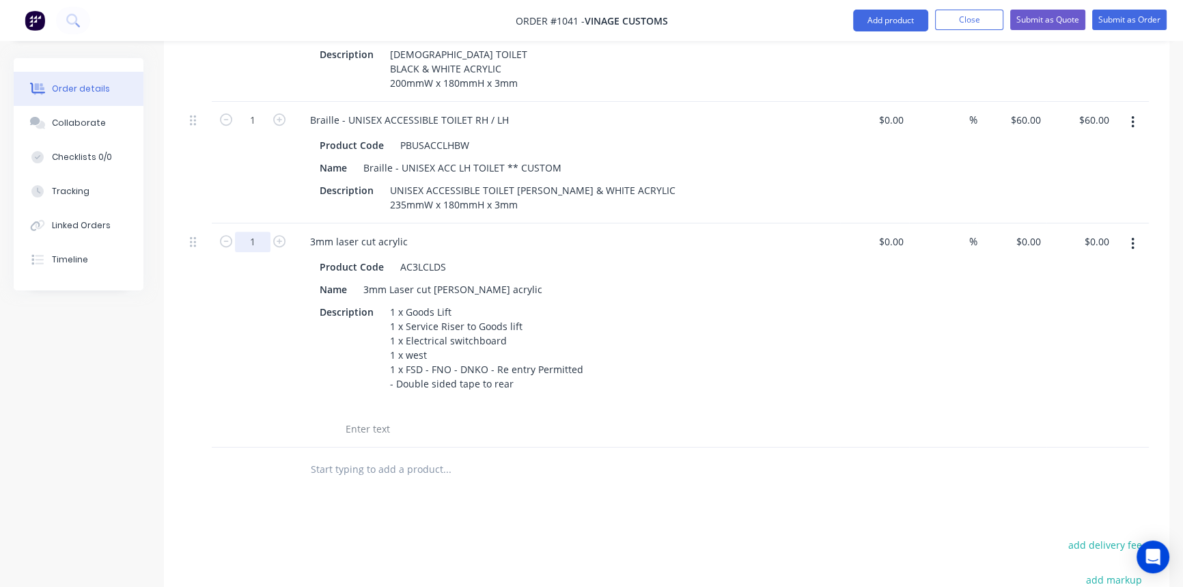
type input "113"
click at [900, 234] on input at bounding box center [893, 242] width 31 height 20
type input "$0.00"
click at [1027, 232] on div "0 0" at bounding box center [1035, 242] width 21 height 20
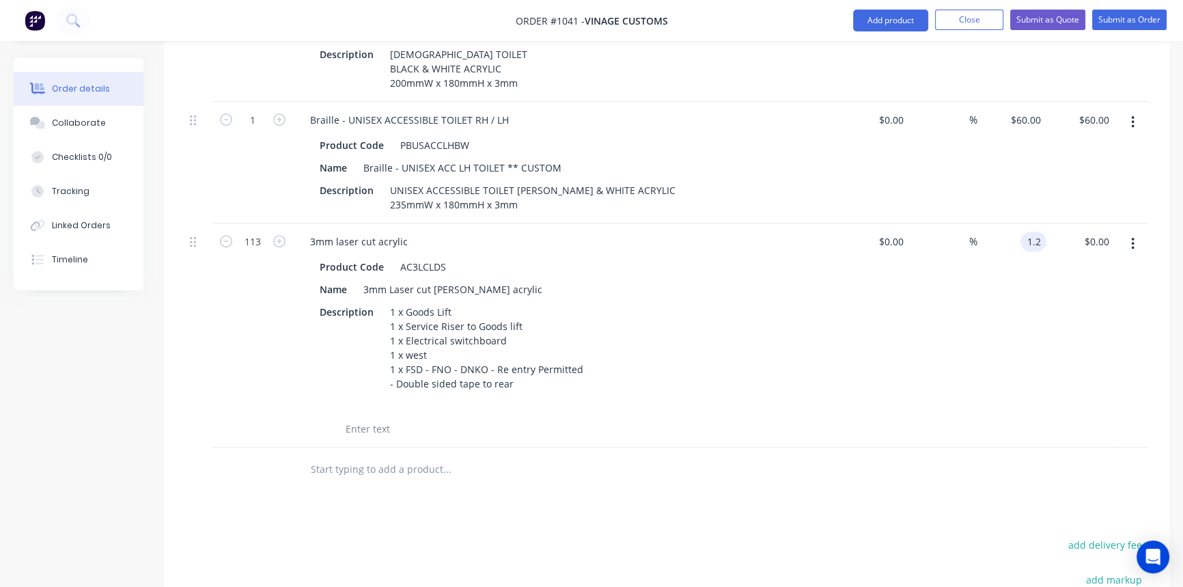
type input "$1.20"
type input "$135.60"
click at [848, 423] on div "$0.00 $0.00" at bounding box center [874, 335] width 69 height 224
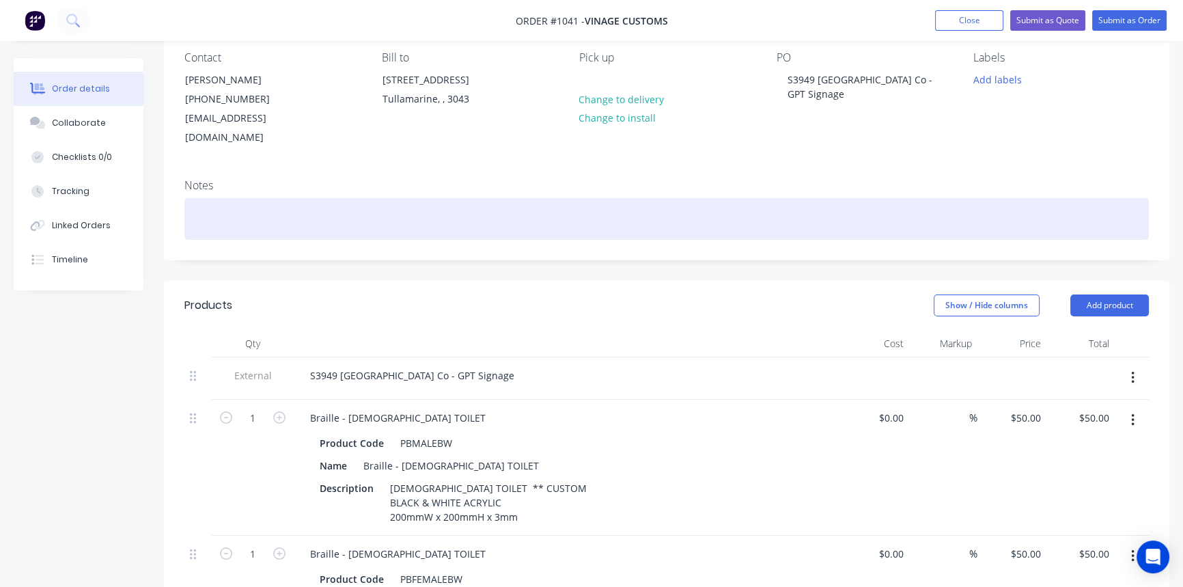
scroll to position [8, 0]
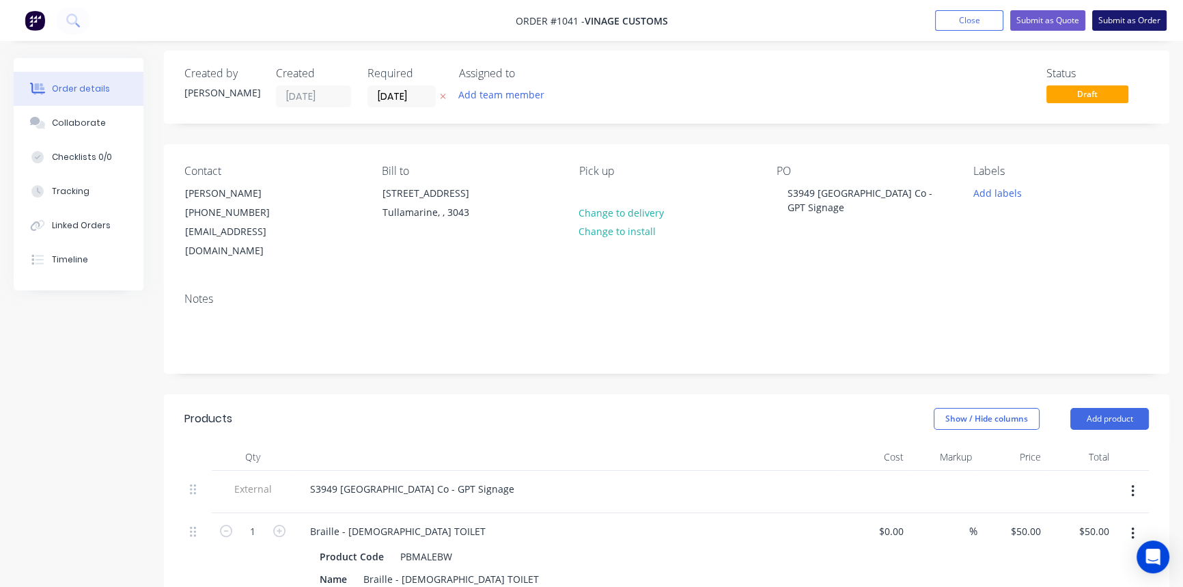
click at [1124, 23] on button "Submit as Order" at bounding box center [1129, 20] width 74 height 20
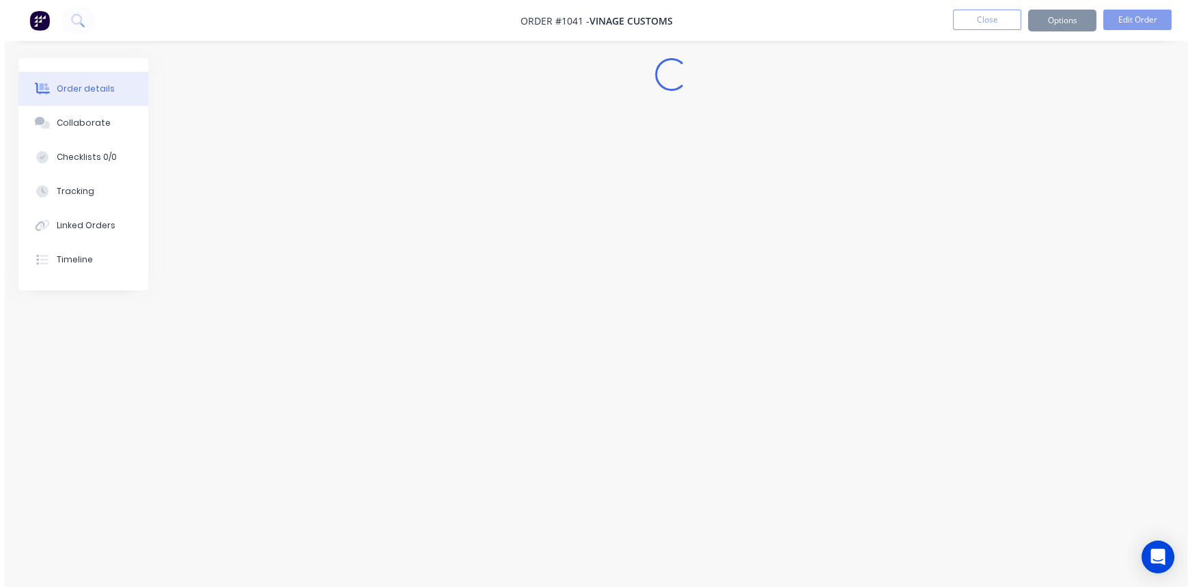
scroll to position [0, 0]
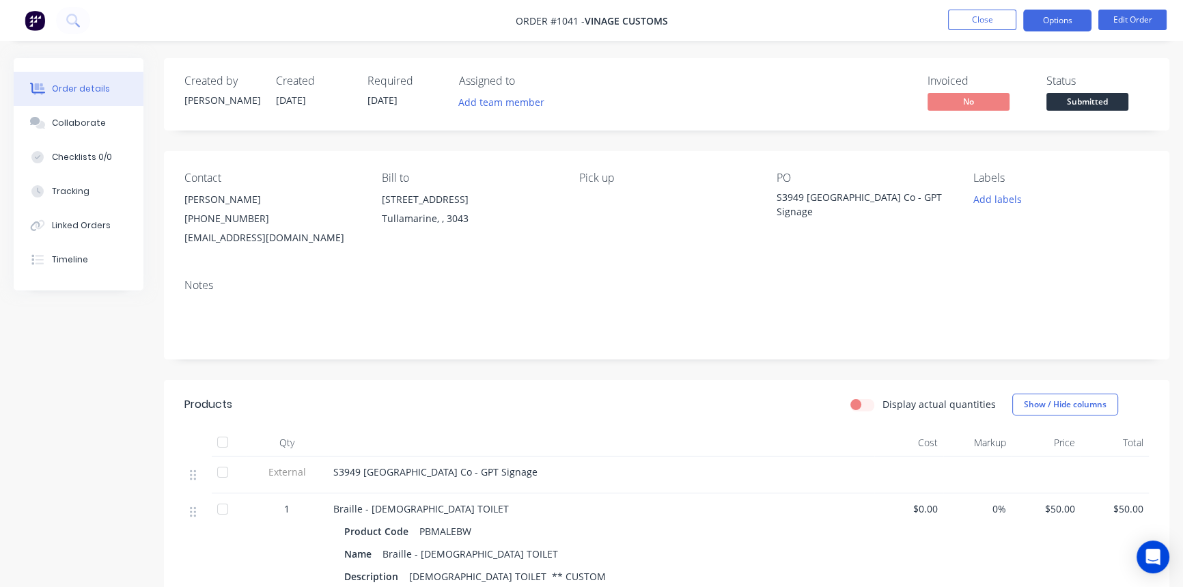
click at [1053, 16] on button "Options" at bounding box center [1057, 21] width 68 height 22
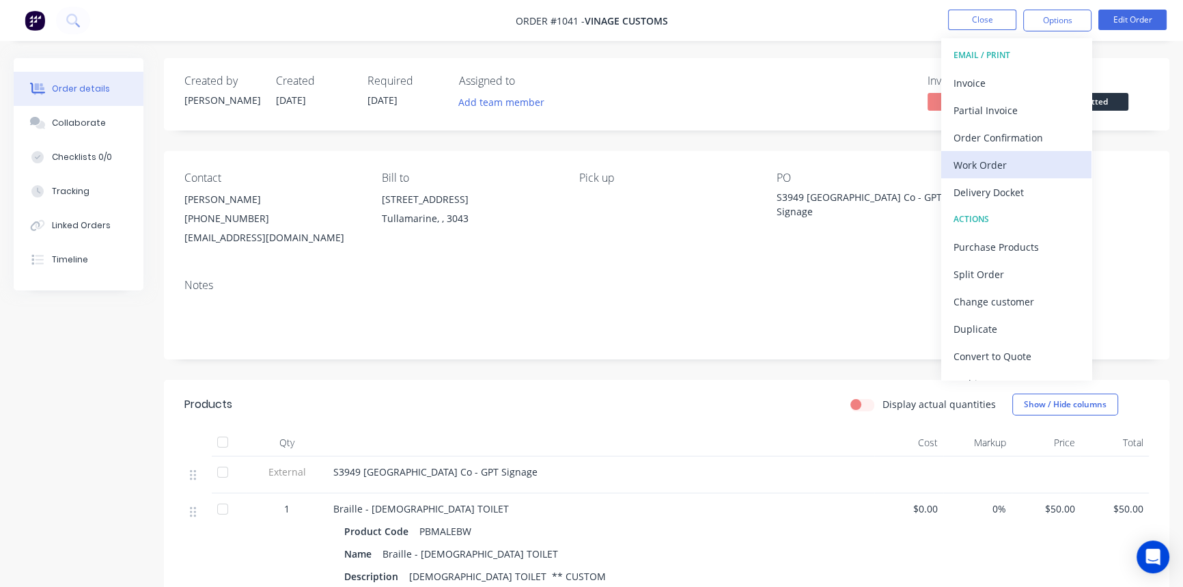
click at [1020, 167] on div "Work Order" at bounding box center [1017, 165] width 126 height 20
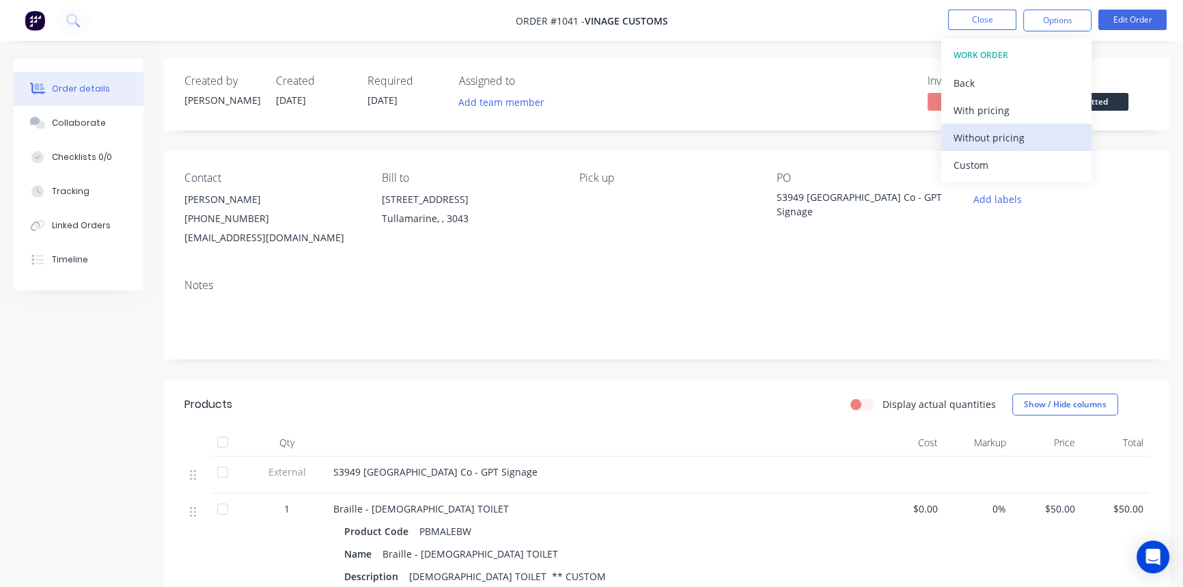
click at [1020, 146] on div "Without pricing" at bounding box center [1017, 138] width 126 height 20
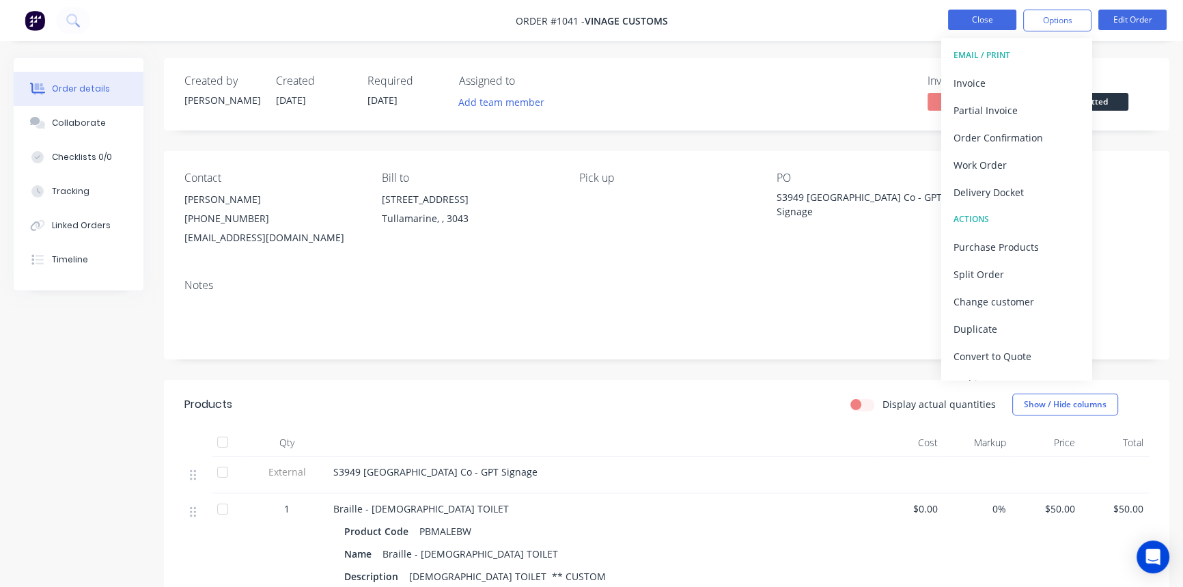
click at [972, 20] on button "Close" at bounding box center [982, 20] width 68 height 20
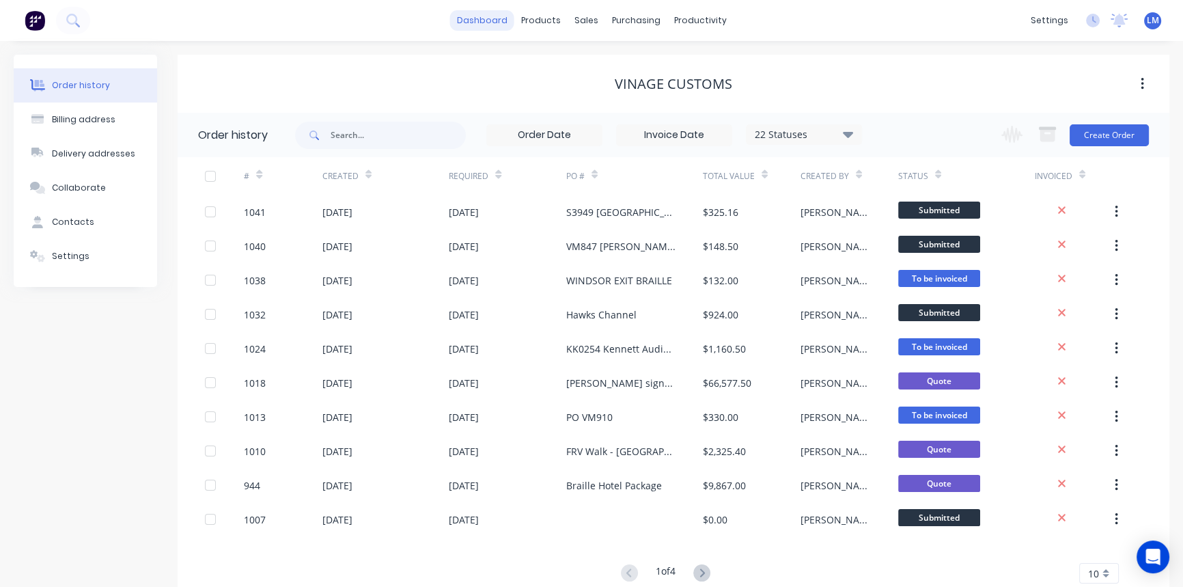
click at [495, 23] on link "dashboard" at bounding box center [482, 20] width 64 height 20
